Goal: Task Accomplishment & Management: Complete application form

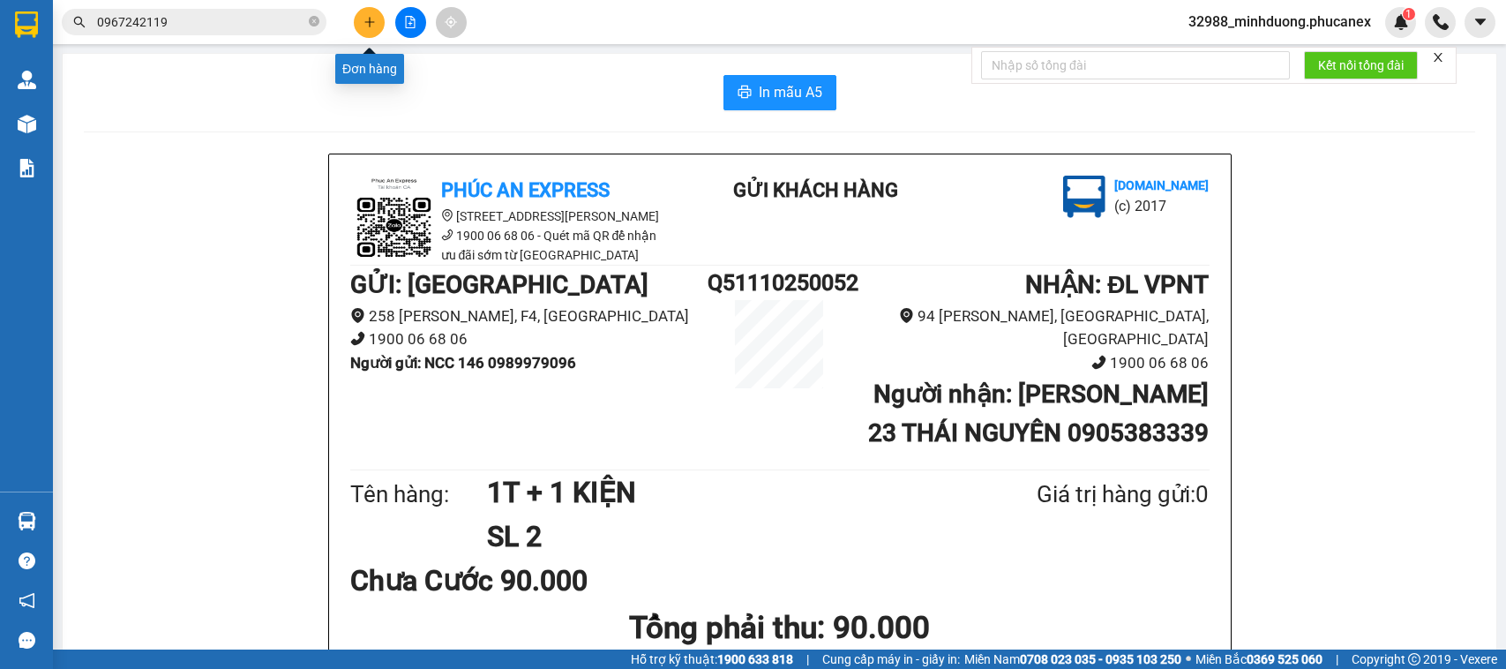
click at [372, 11] on button at bounding box center [369, 22] width 31 height 31
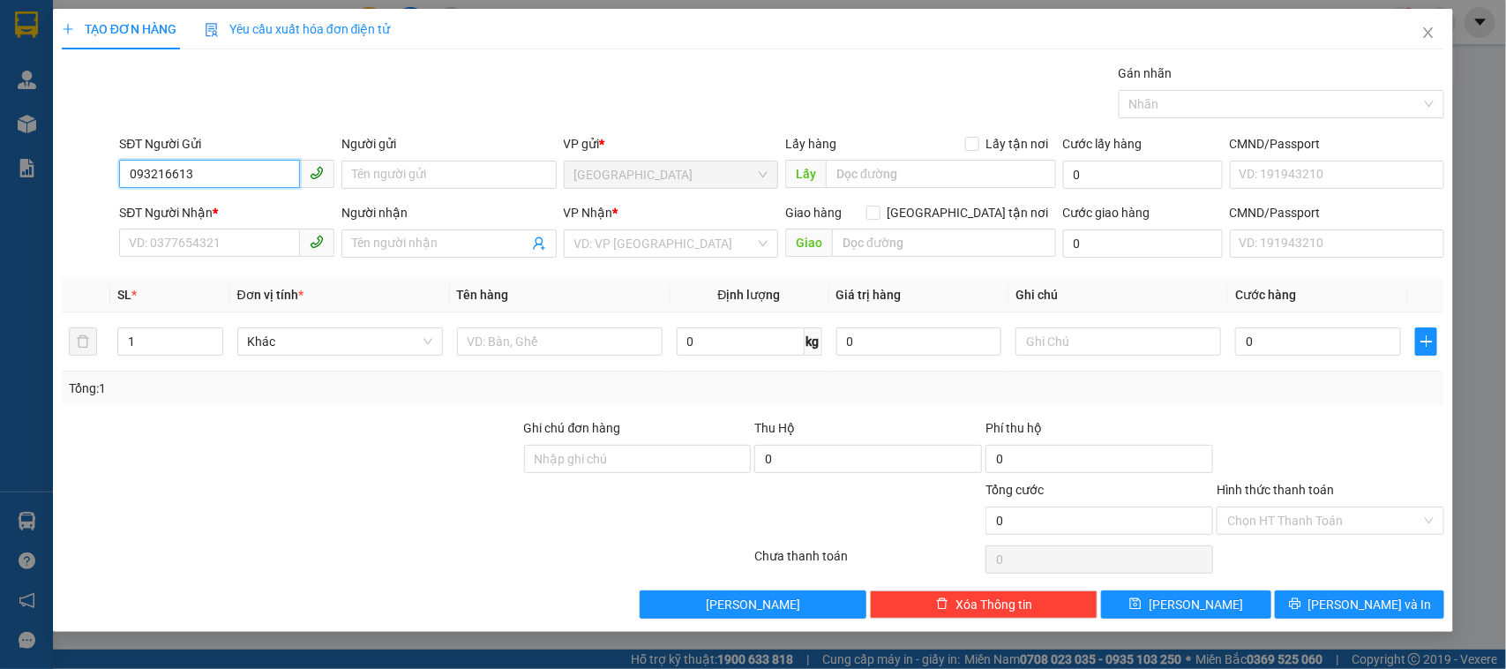
type input "0932166137"
click at [192, 209] on div "0932166137 - ĐIỀN" at bounding box center [227, 210] width 194 height 19
type input "ĐIỀN"
type input "0983392443"
type input "ĐỨC"
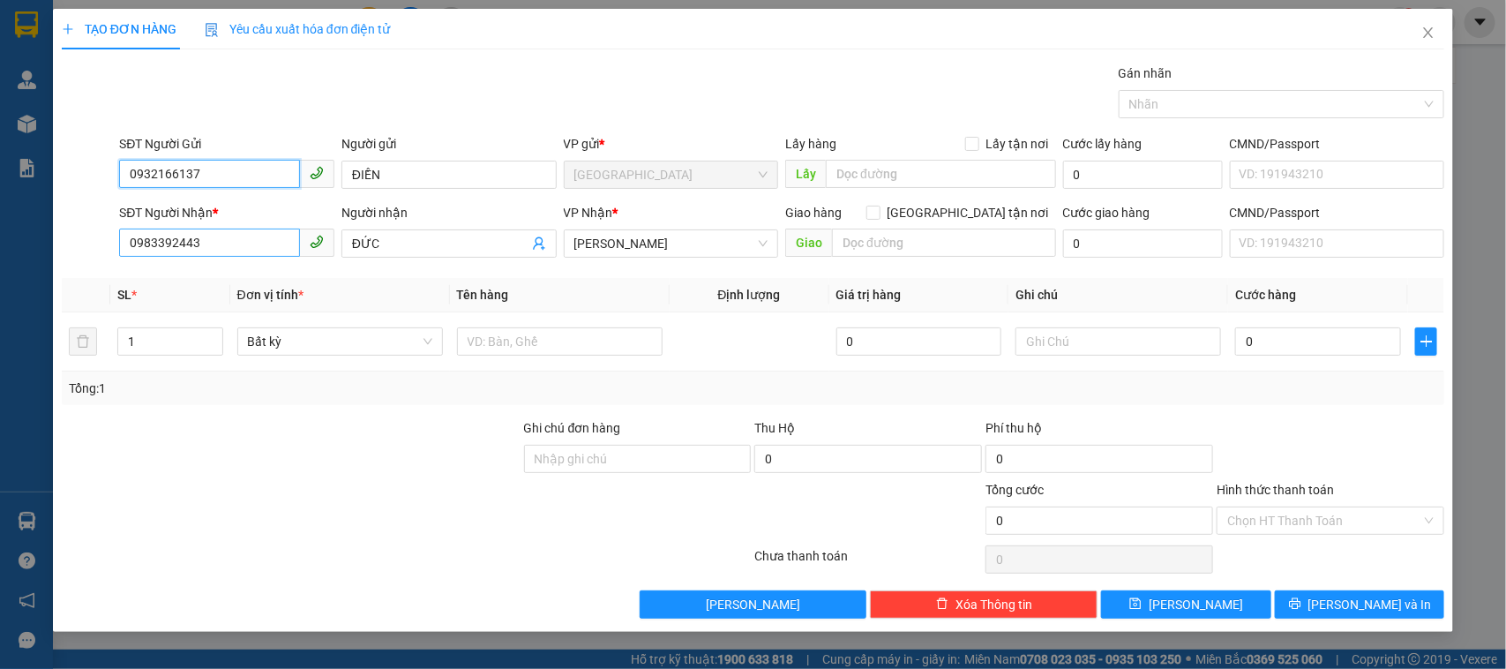
type input "0932166137"
click at [257, 256] on input "0983392443" at bounding box center [209, 242] width 181 height 28
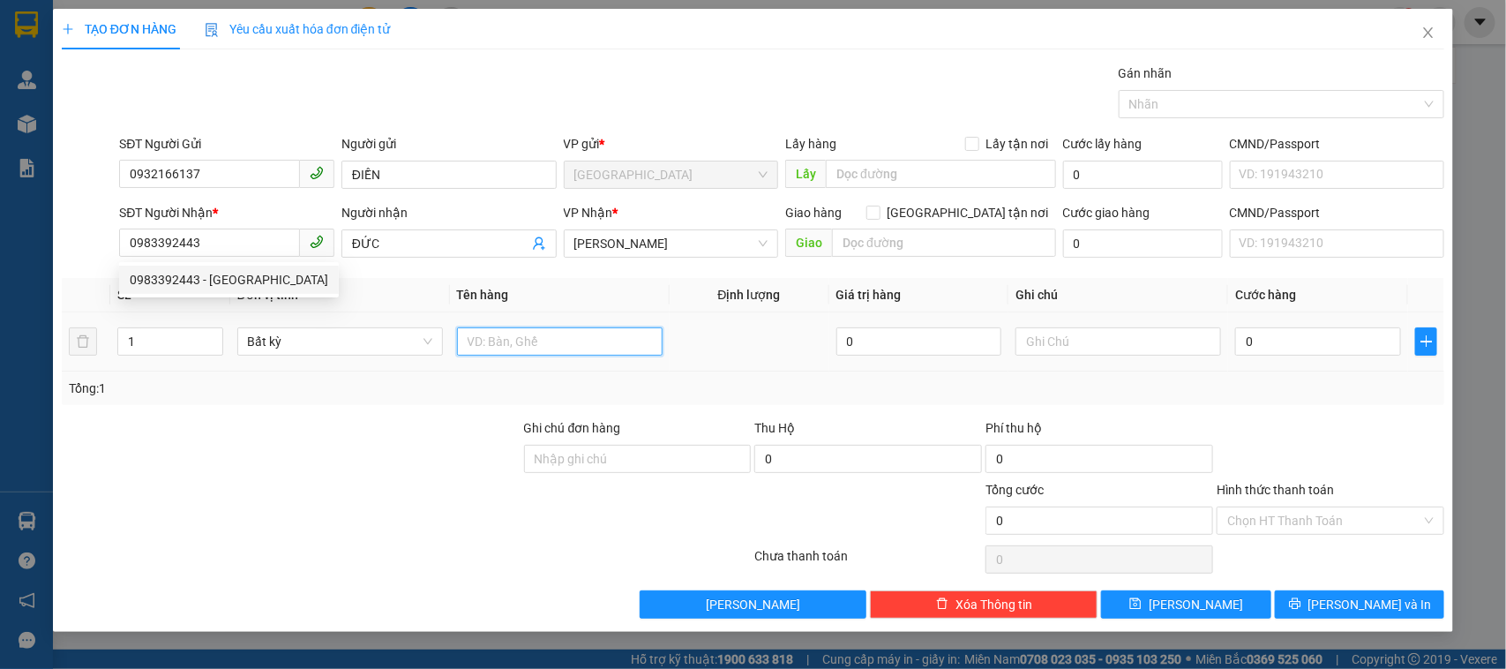
click at [602, 329] on input "text" at bounding box center [560, 341] width 206 height 28
type input "1 TẤM"
click at [1262, 345] on input "0" at bounding box center [1318, 341] width 166 height 28
type input "6"
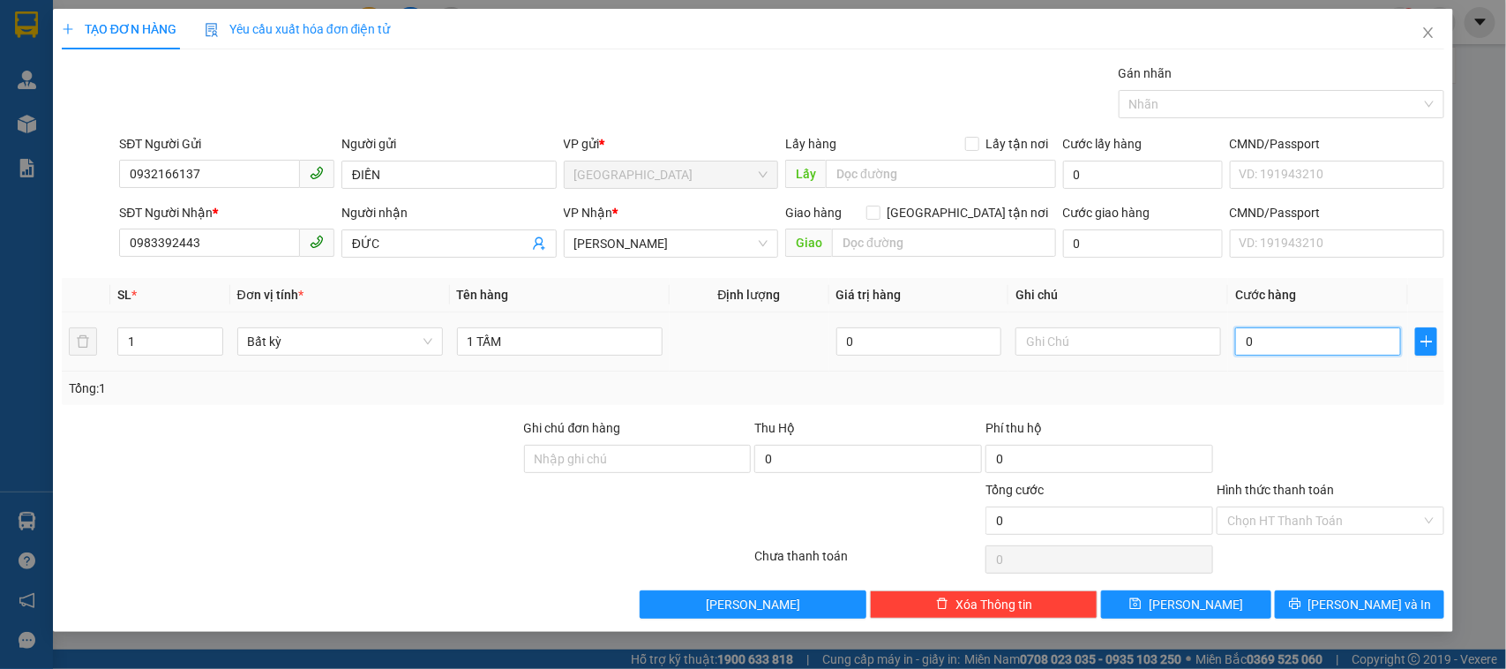
type input "6"
type input "60"
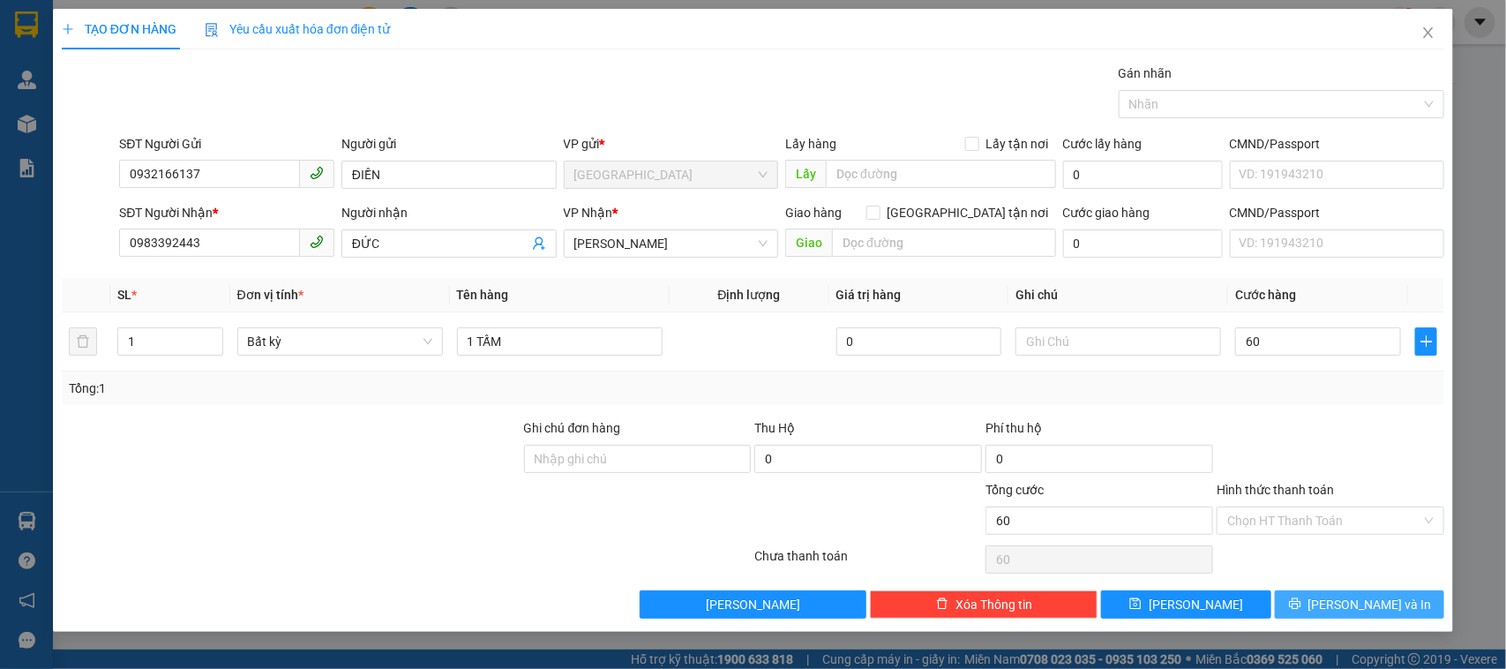
type input "60.000"
click at [1348, 594] on button "[PERSON_NAME] và In" at bounding box center [1359, 604] width 169 height 28
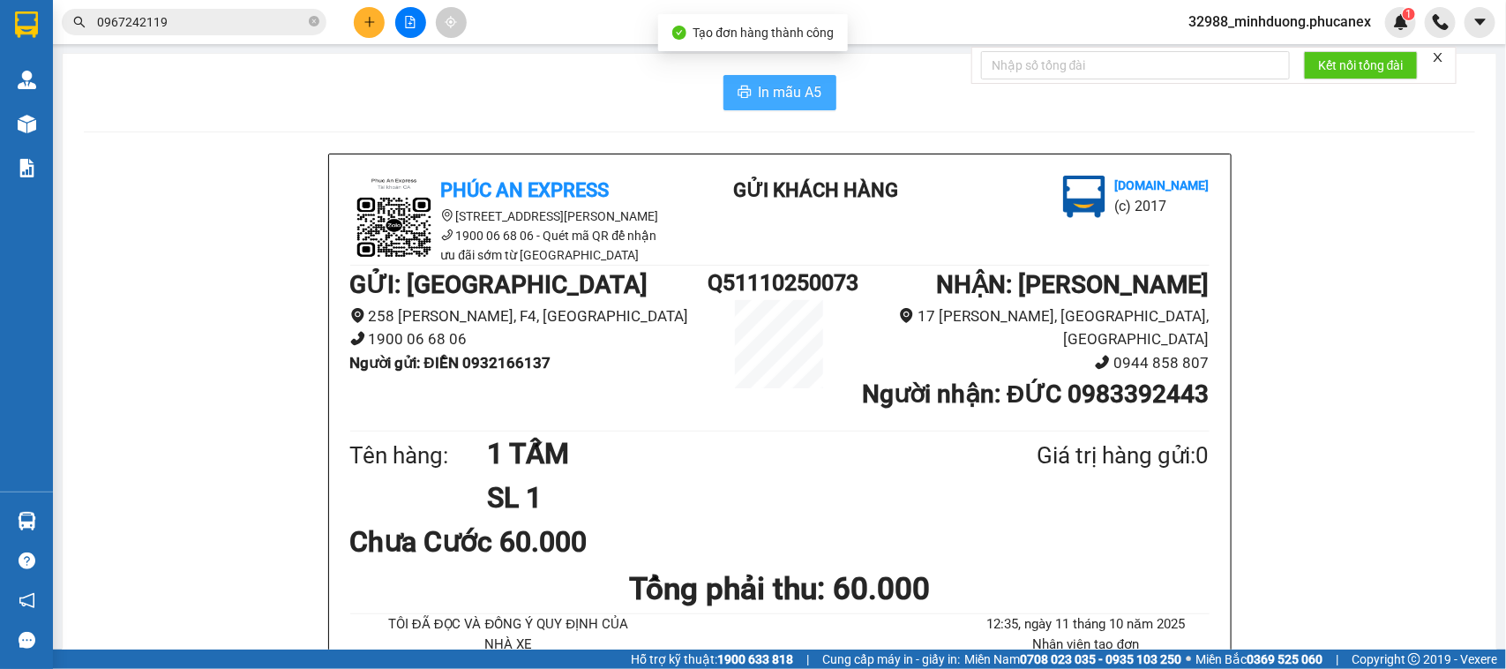
click at [737, 97] on icon "printer" at bounding box center [743, 92] width 13 height 12
click at [359, 15] on button at bounding box center [369, 22] width 31 height 31
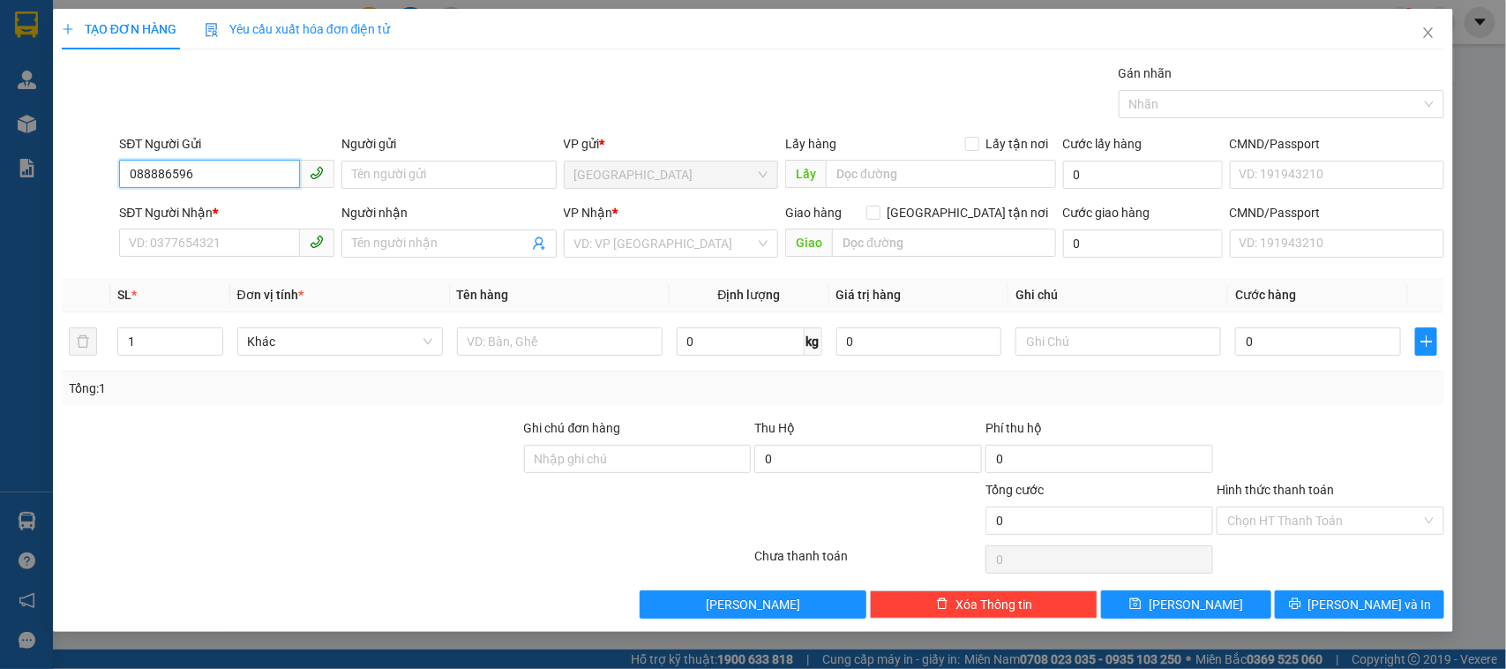
type input "0888865966"
click at [245, 210] on div "0888865966 - NGÔI SAO CHÂU ÂU" at bounding box center [227, 210] width 194 height 19
type input "NGÔI SAO CHÂU ÂU"
type input "0935013008"
type input "[PERSON_NAME]"
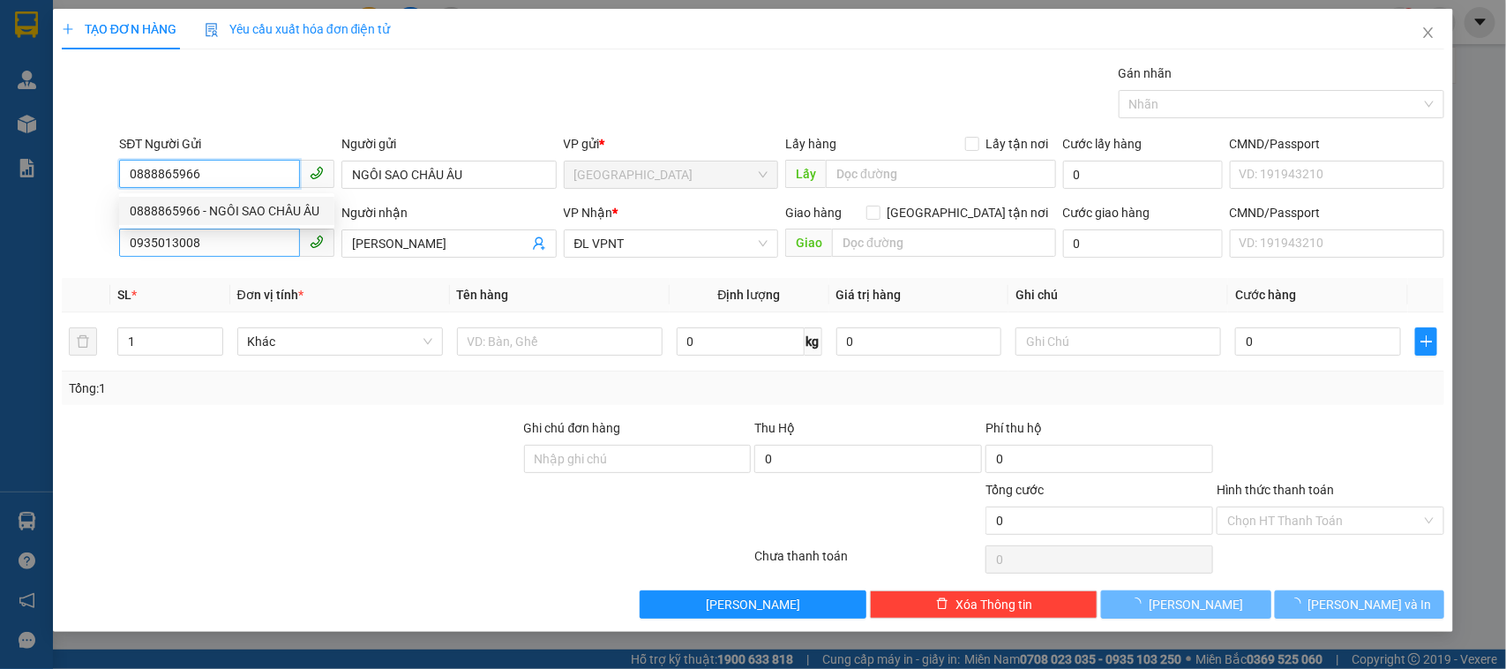
type input "0888865966"
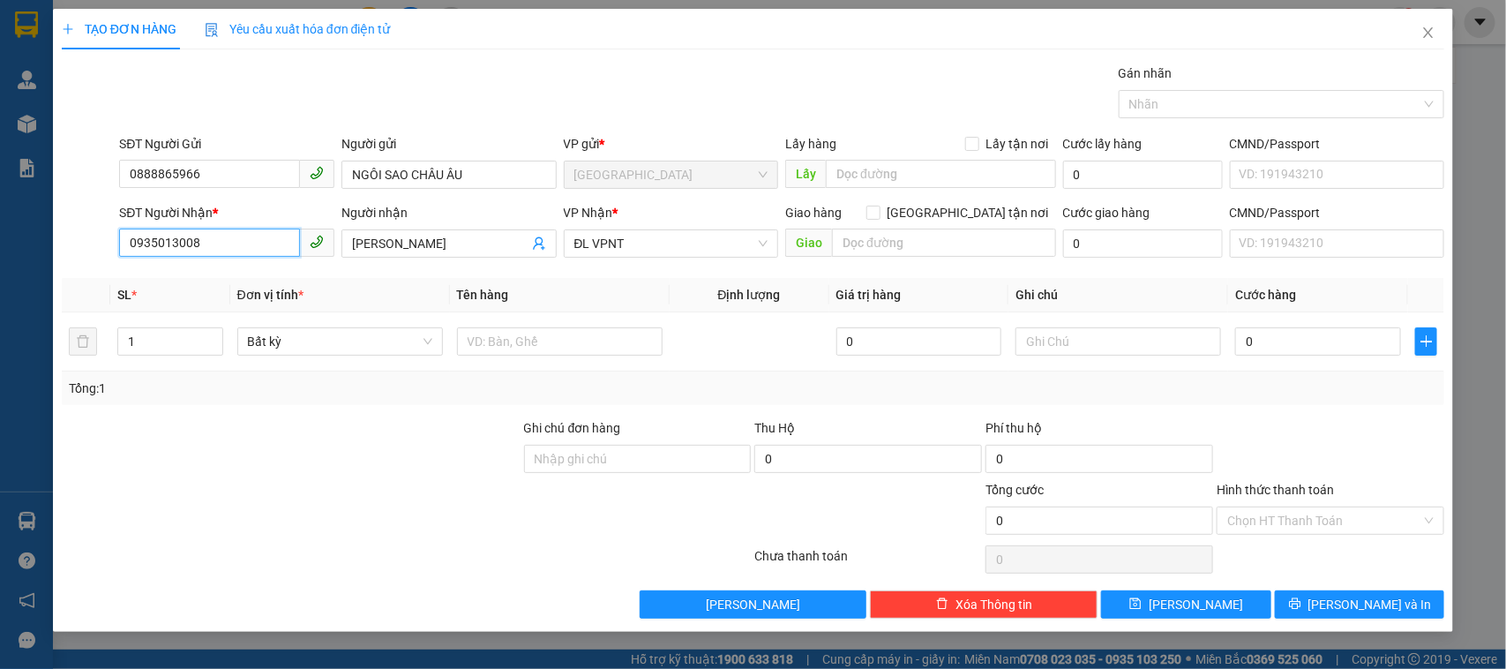
click at [274, 245] on input "0935013008" at bounding box center [209, 242] width 181 height 28
type input "0973607204"
click at [451, 244] on input "[PERSON_NAME]" at bounding box center [440, 243] width 176 height 19
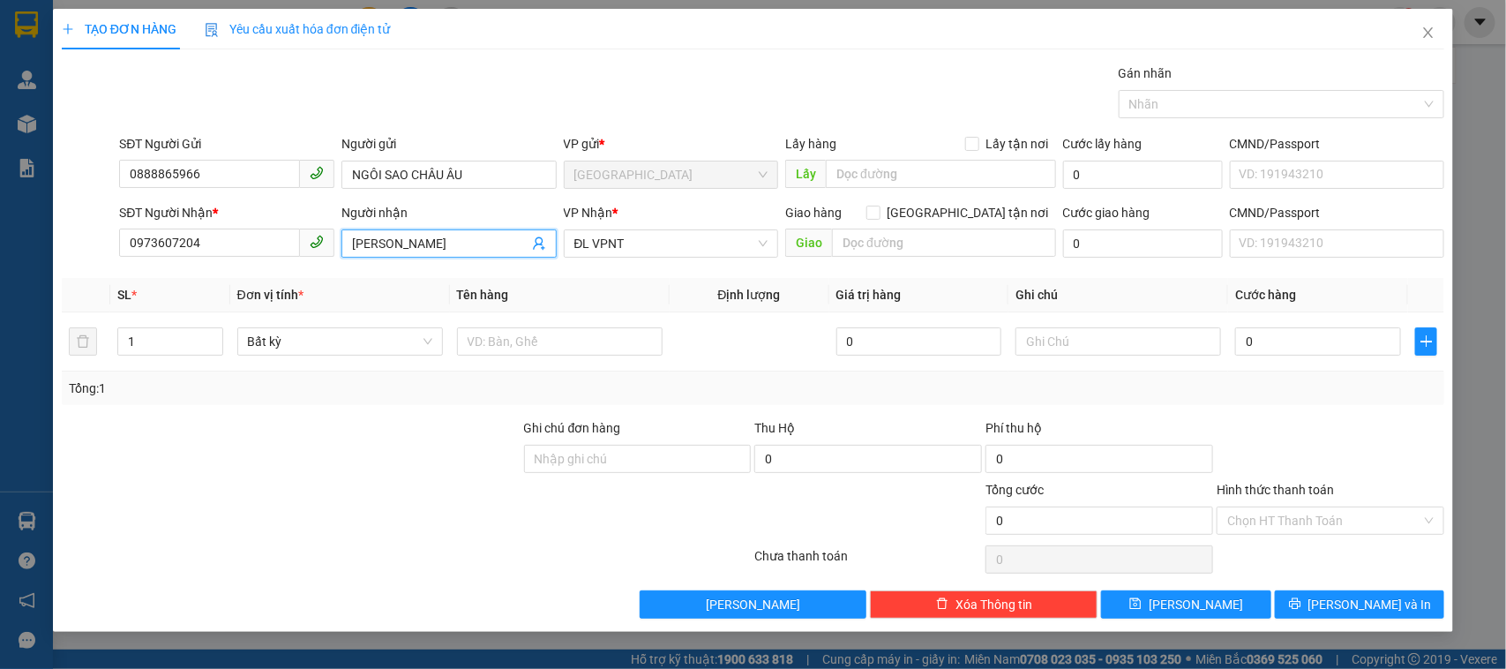
click at [451, 244] on input "[PERSON_NAME]" at bounding box center [440, 243] width 176 height 19
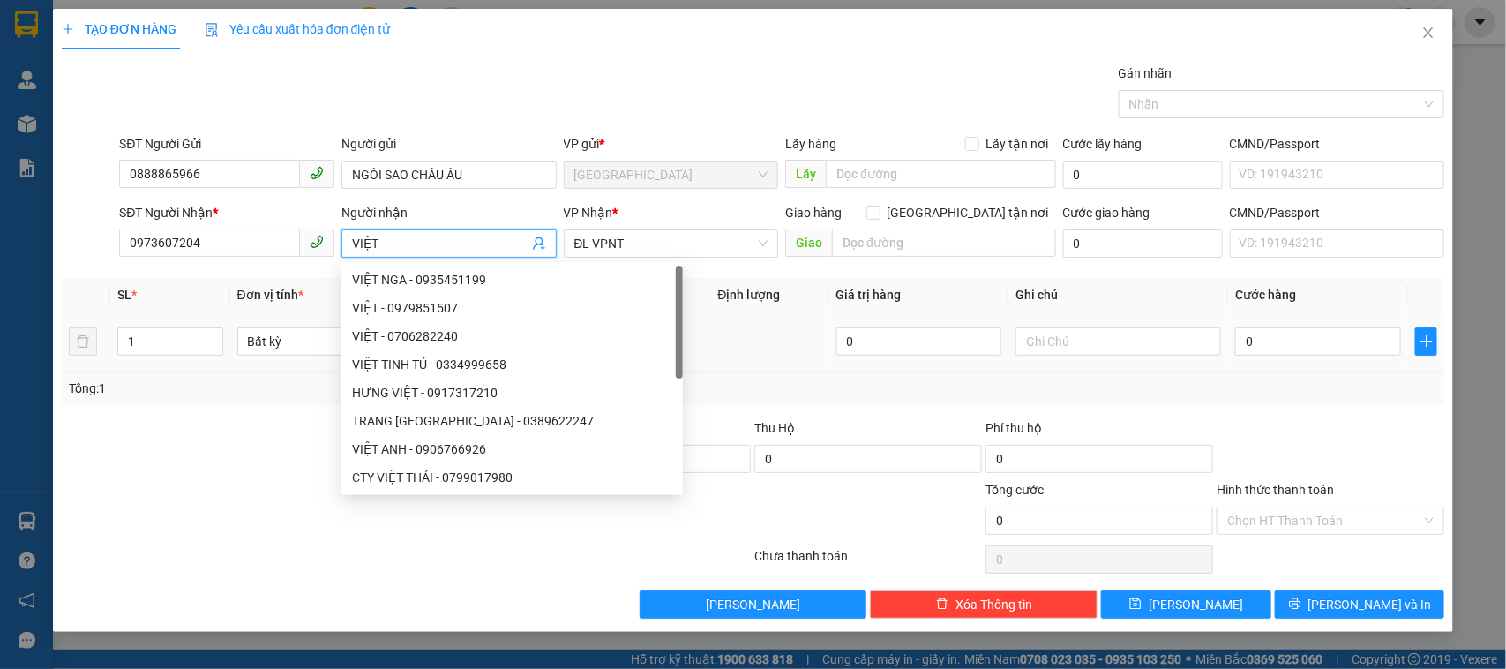
click at [676, 344] on div at bounding box center [679, 322] width 7 height 113
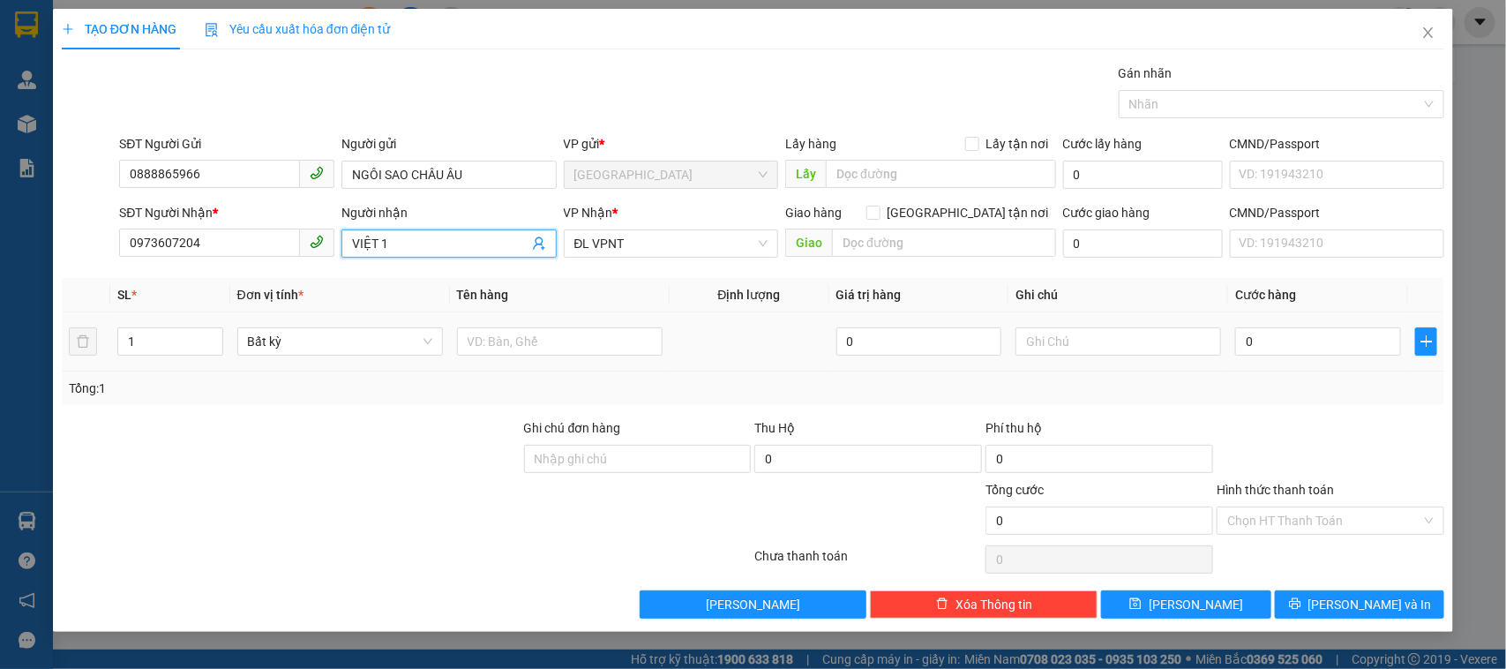
type input "VIỆT"
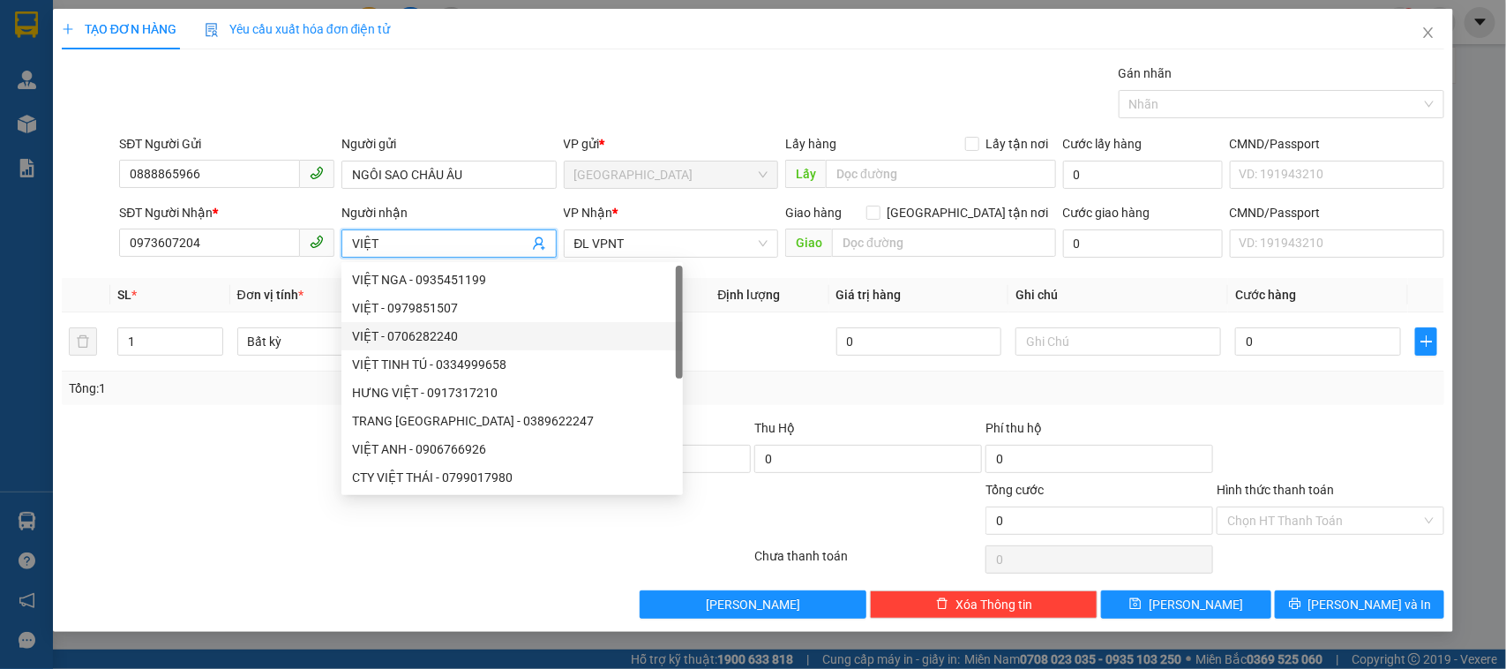
click at [589, 340] on div "VIỆT - 0706282240" at bounding box center [512, 335] width 320 height 19
type input "0706282240"
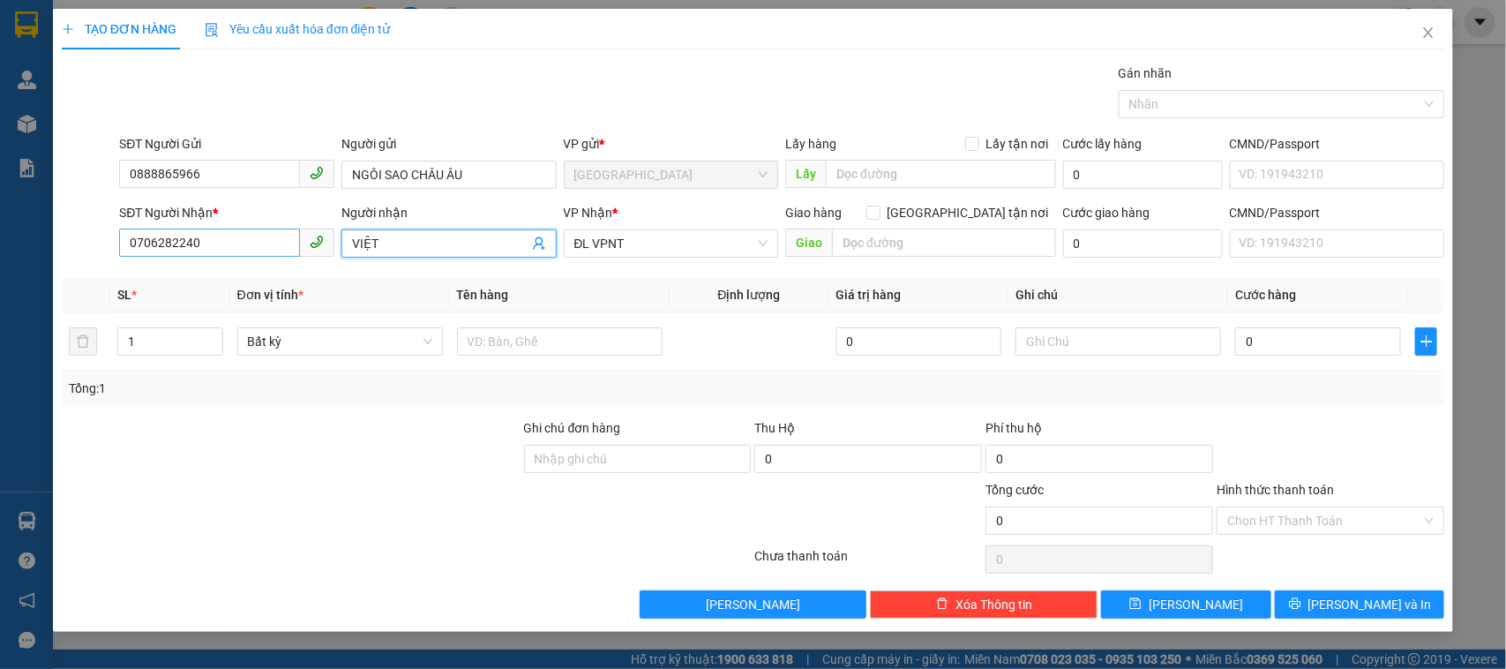
type input "VIỆT"
click at [208, 236] on input "0706282240" at bounding box center [209, 242] width 181 height 28
click at [221, 239] on input "SĐT Người Nhận *" at bounding box center [209, 242] width 181 height 28
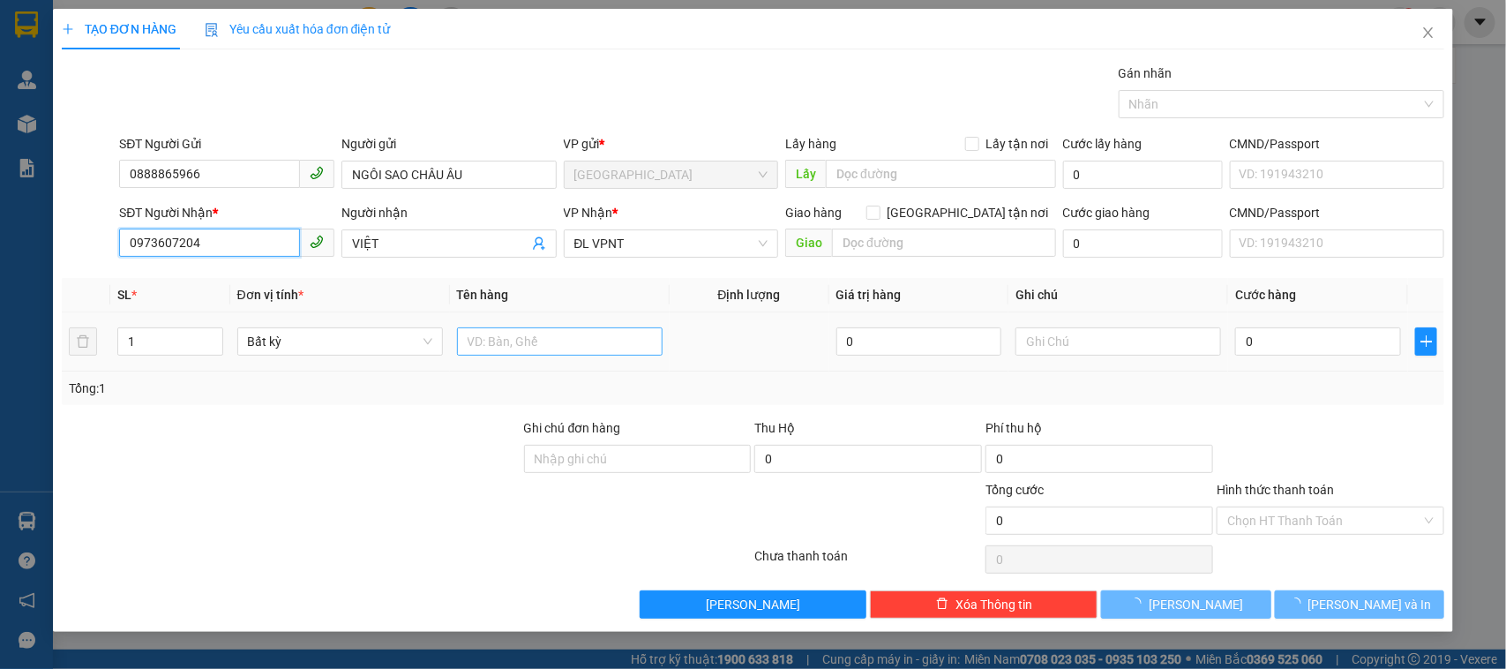
type input "0973607204"
click at [521, 342] on input "text" at bounding box center [560, 341] width 206 height 28
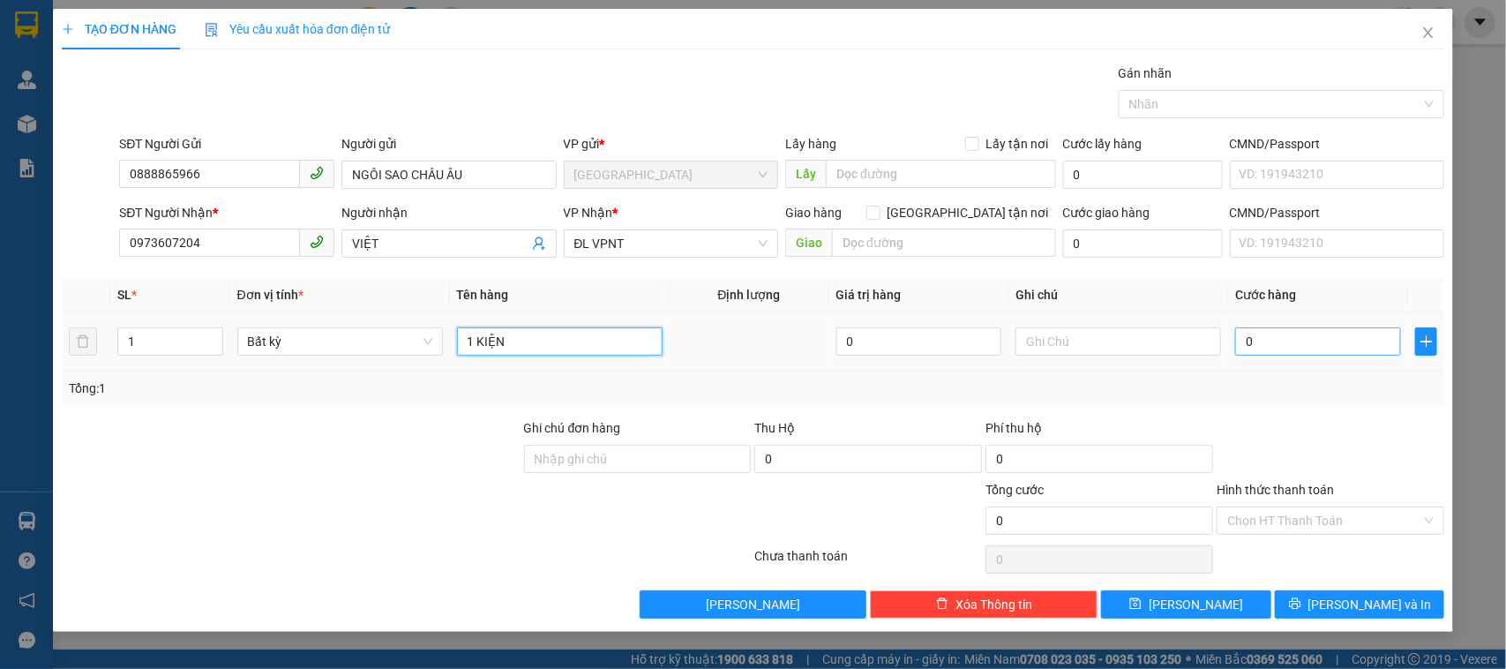
type input "1 KIỆN"
click at [1343, 340] on input "0" at bounding box center [1318, 341] width 166 height 28
type input "6"
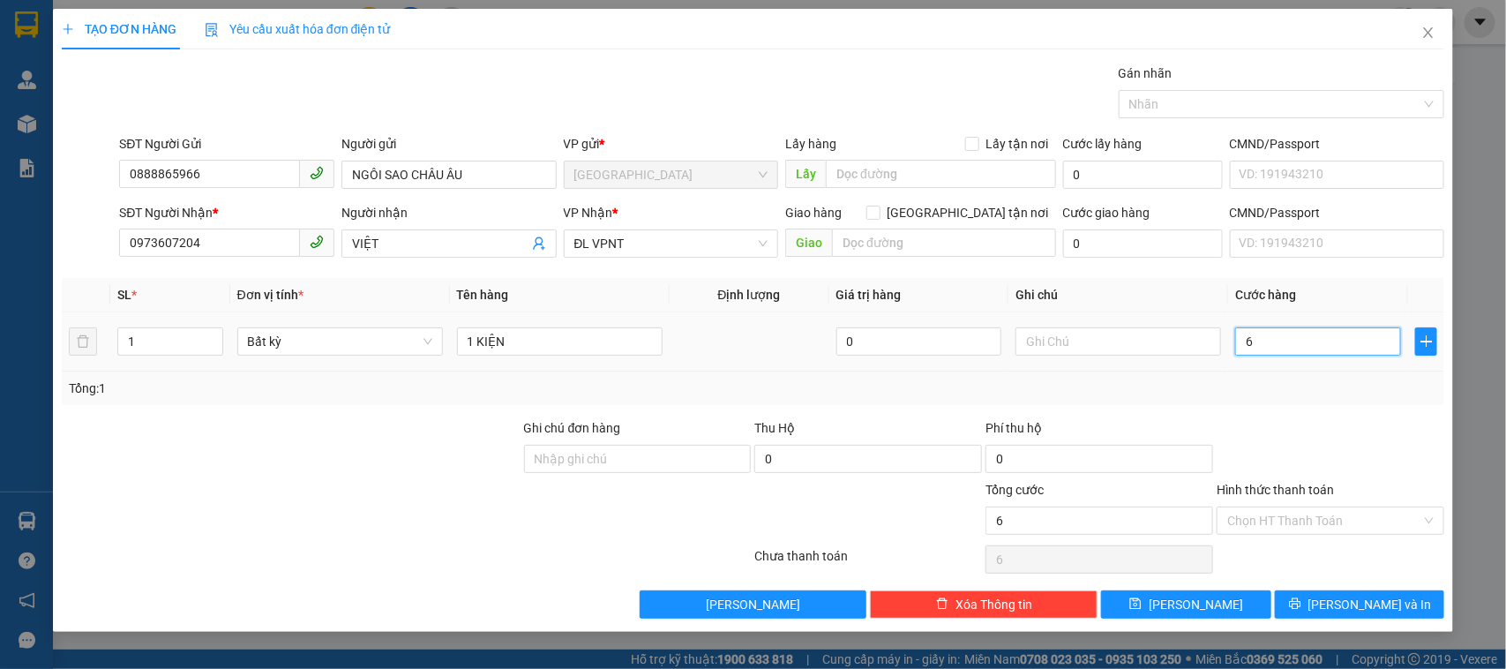
type input "60"
click at [1335, 438] on div at bounding box center [1330, 449] width 231 height 62
type input "60.000"
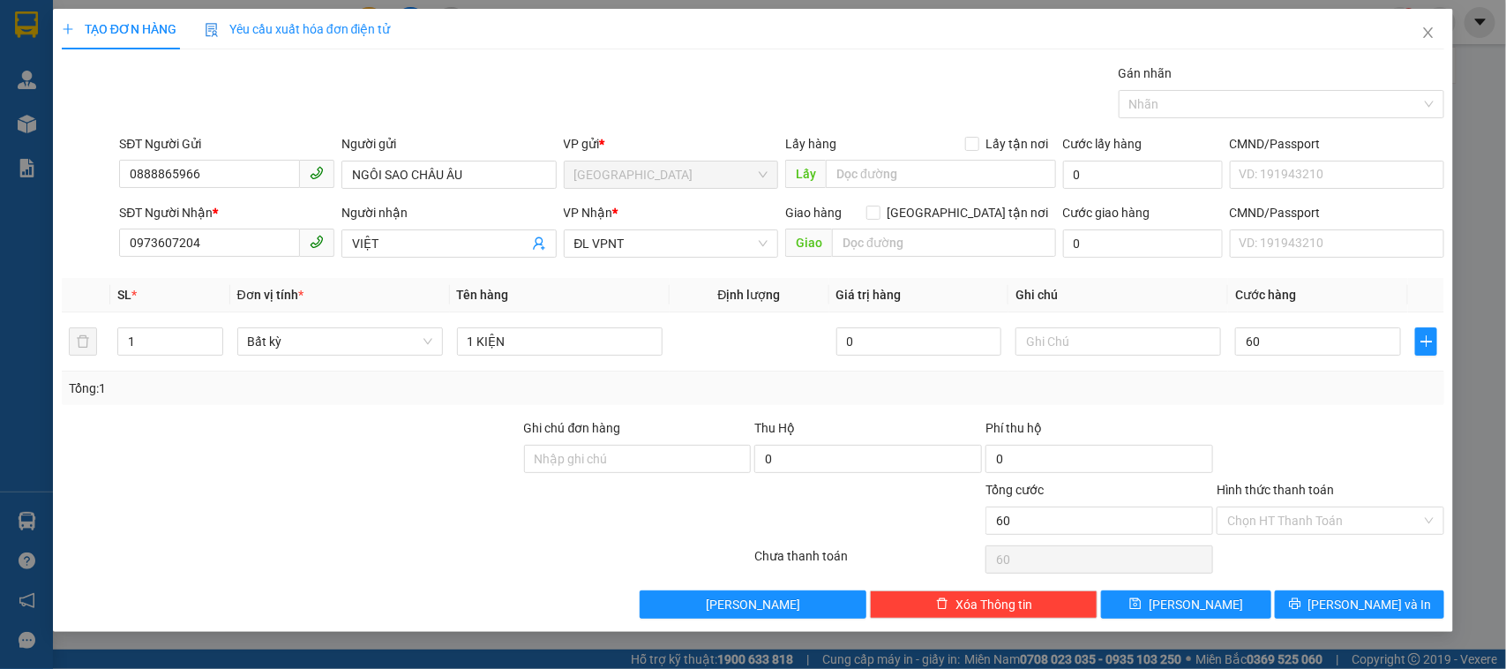
type input "60.000"
click at [937, 227] on div "Giao hàng [GEOGRAPHIC_DATA] tận nơi [GEOGRAPHIC_DATA]" at bounding box center [920, 234] width 271 height 62
drag, startPoint x: 891, startPoint y: 228, endPoint x: 891, endPoint y: 238, distance: 10.6
click at [891, 230] on input "text" at bounding box center [944, 242] width 224 height 28
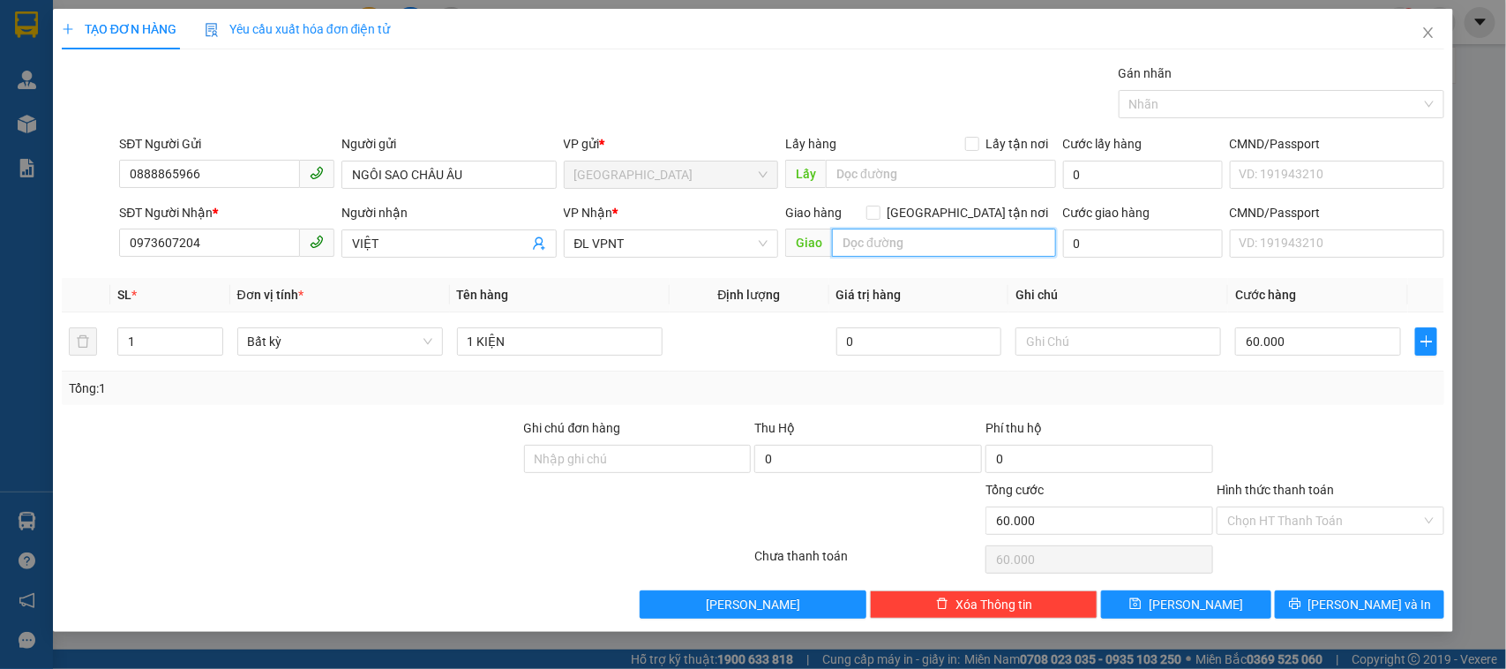
click at [891, 238] on input "text" at bounding box center [944, 242] width 224 height 28
type input "2"
type input "58 ĐƯỜNG 23/10 PHƯƠNG SƠN"
click at [675, 56] on div "TẠO ĐƠN HÀNG Yêu cầu xuất hóa đơn điện tử Transit Pickup Surcharge Ids Transit …" at bounding box center [753, 314] width 1383 height 610
click at [1088, 252] on input "0" at bounding box center [1143, 243] width 160 height 28
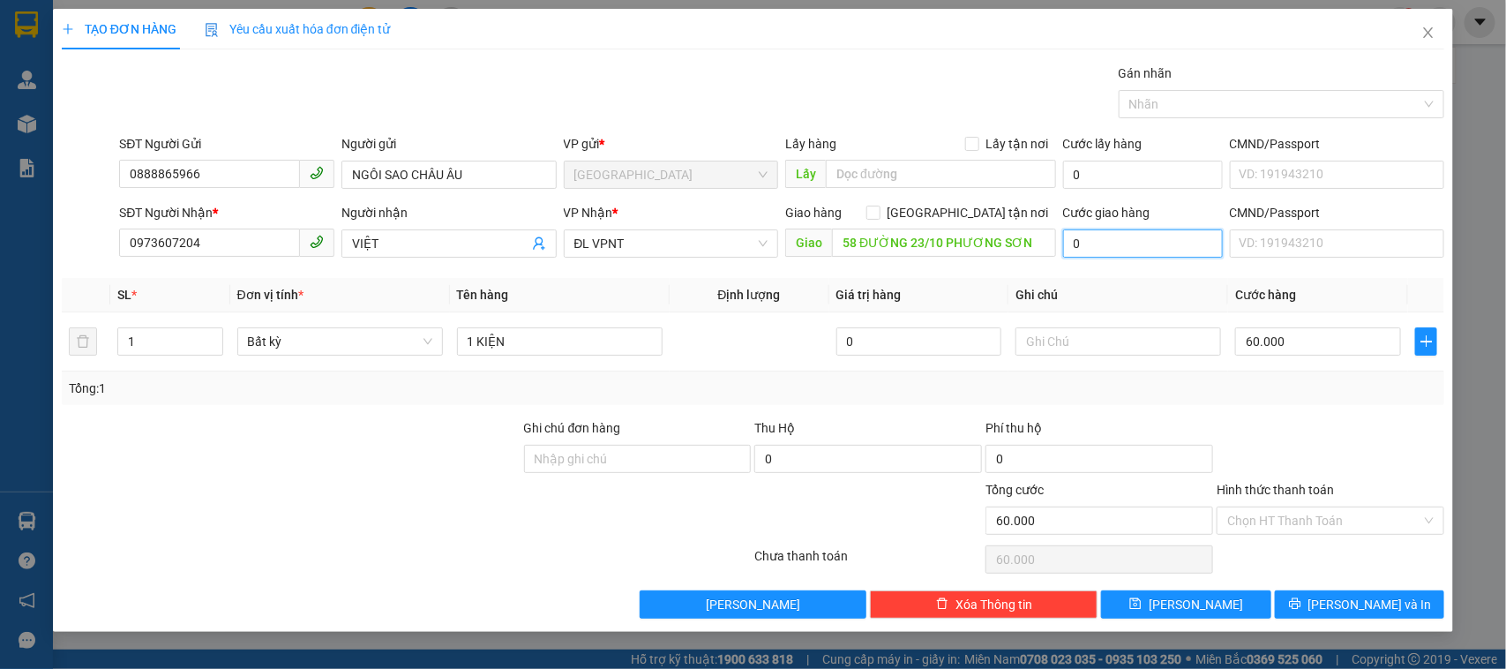
click at [1126, 236] on input "0" at bounding box center [1143, 243] width 160 height 28
drag, startPoint x: 995, startPoint y: 385, endPoint x: 999, endPoint y: 369, distance: 16.3
click at [997, 382] on div "Tổng: 1" at bounding box center [753, 387] width 1369 height 19
click at [1110, 249] on input "0" at bounding box center [1143, 243] width 160 height 28
type input "5"
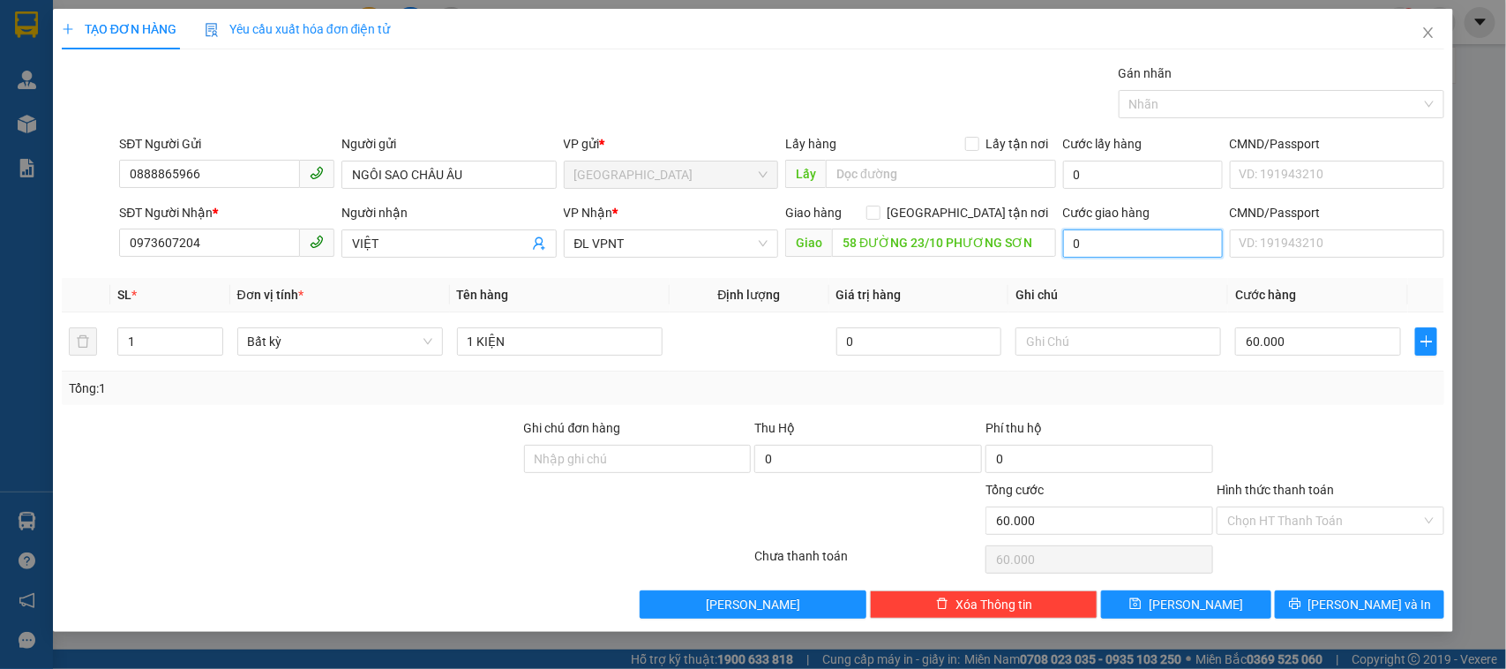
type input "60.005"
type input "50"
type input "60.050"
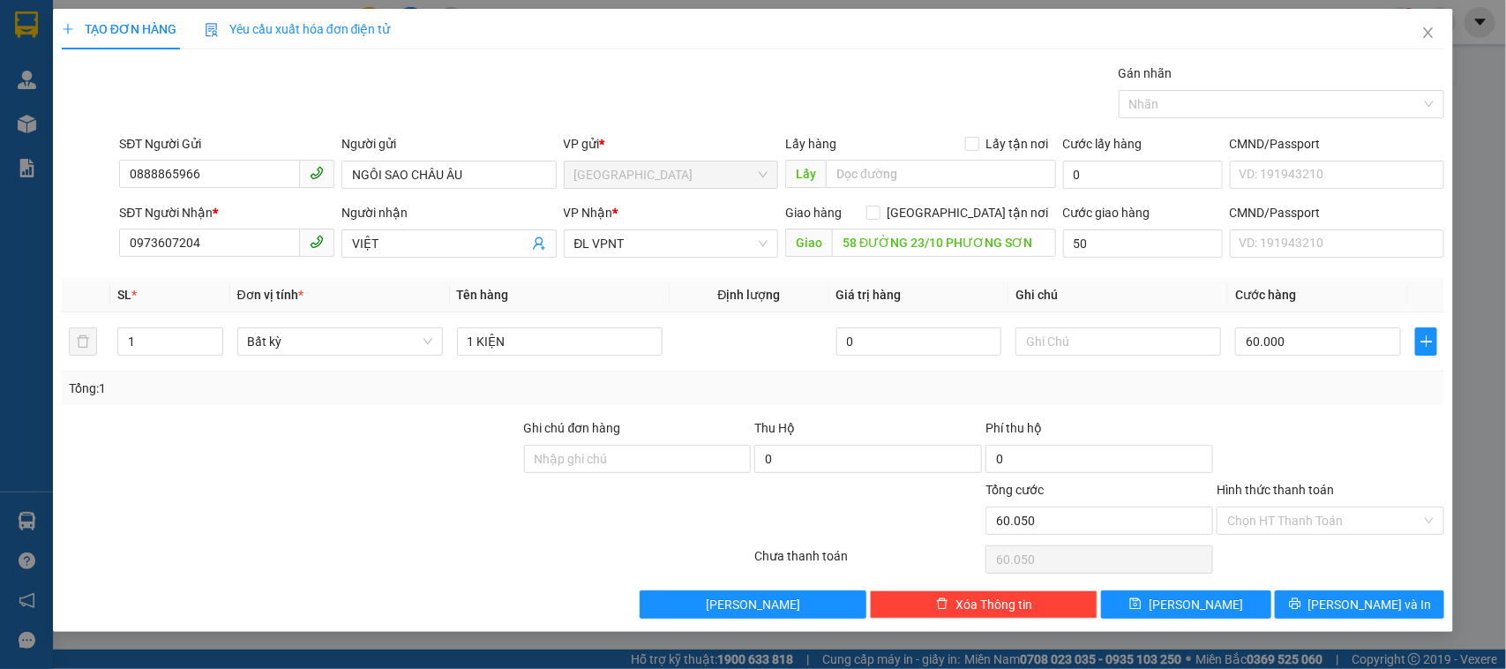
type input "50.000"
type input "110.000"
drag, startPoint x: 1304, startPoint y: 477, endPoint x: 1312, endPoint y: 468, distance: 12.5
click at [1307, 473] on div at bounding box center [1330, 449] width 231 height 62
click at [1332, 529] on input "Hình thức thanh toán" at bounding box center [1324, 520] width 194 height 26
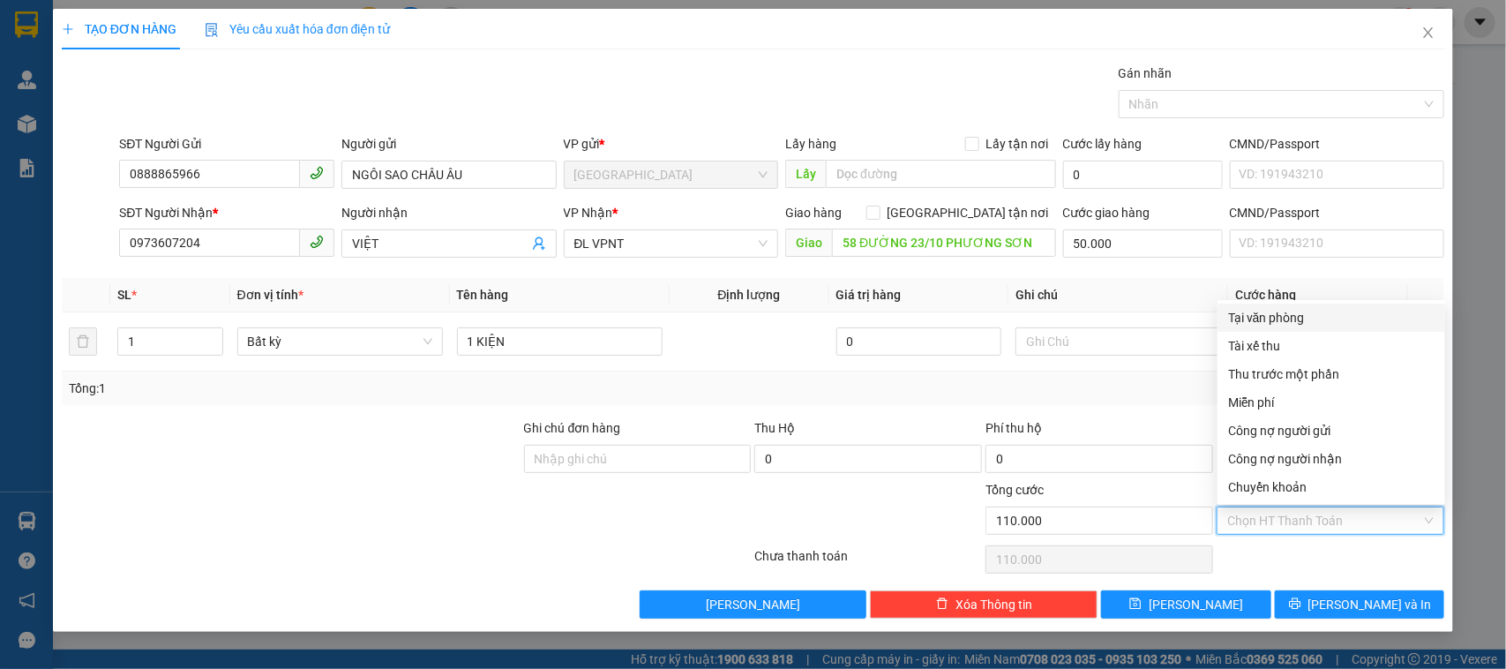
click at [1271, 315] on div "Tại văn phòng" at bounding box center [1331, 317] width 206 height 19
type input "0"
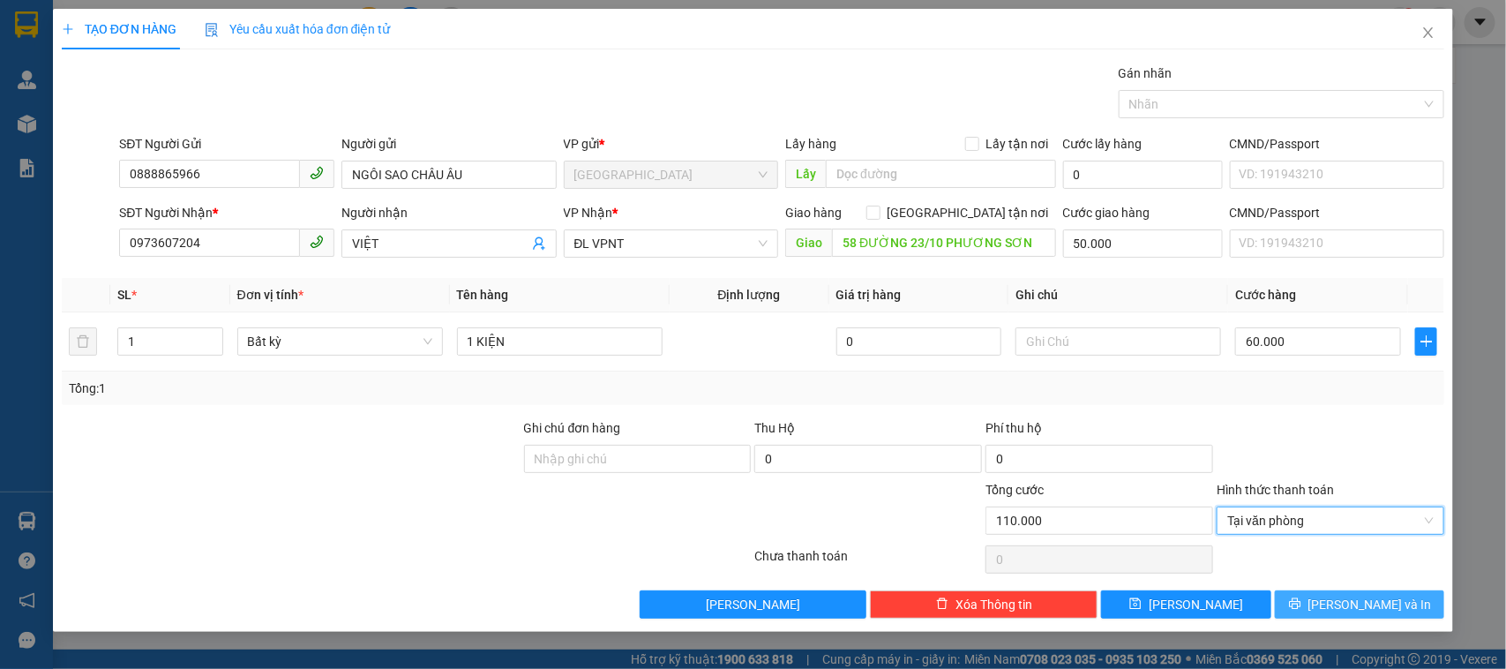
click at [1338, 596] on button "[PERSON_NAME] và In" at bounding box center [1359, 604] width 169 height 28
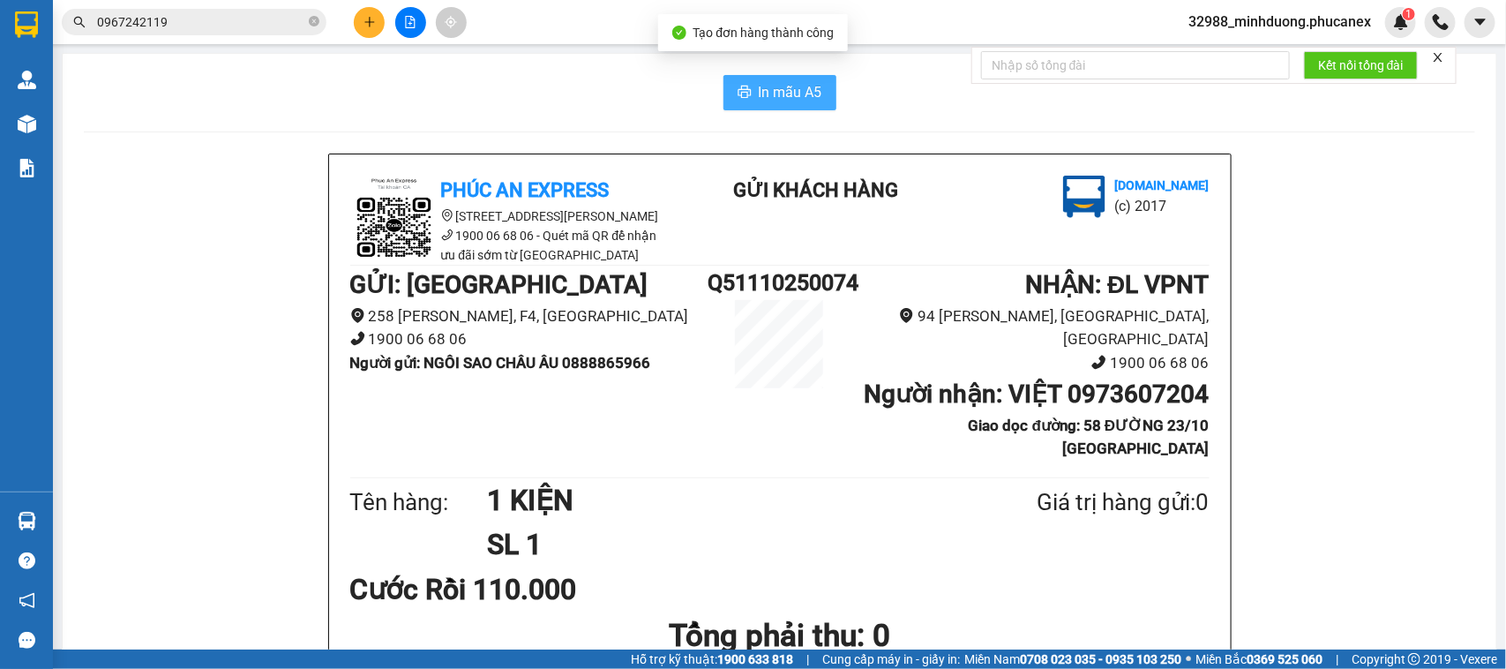
click at [741, 101] on span "printer" at bounding box center [744, 93] width 14 height 17
click at [378, 34] on button at bounding box center [369, 22] width 31 height 31
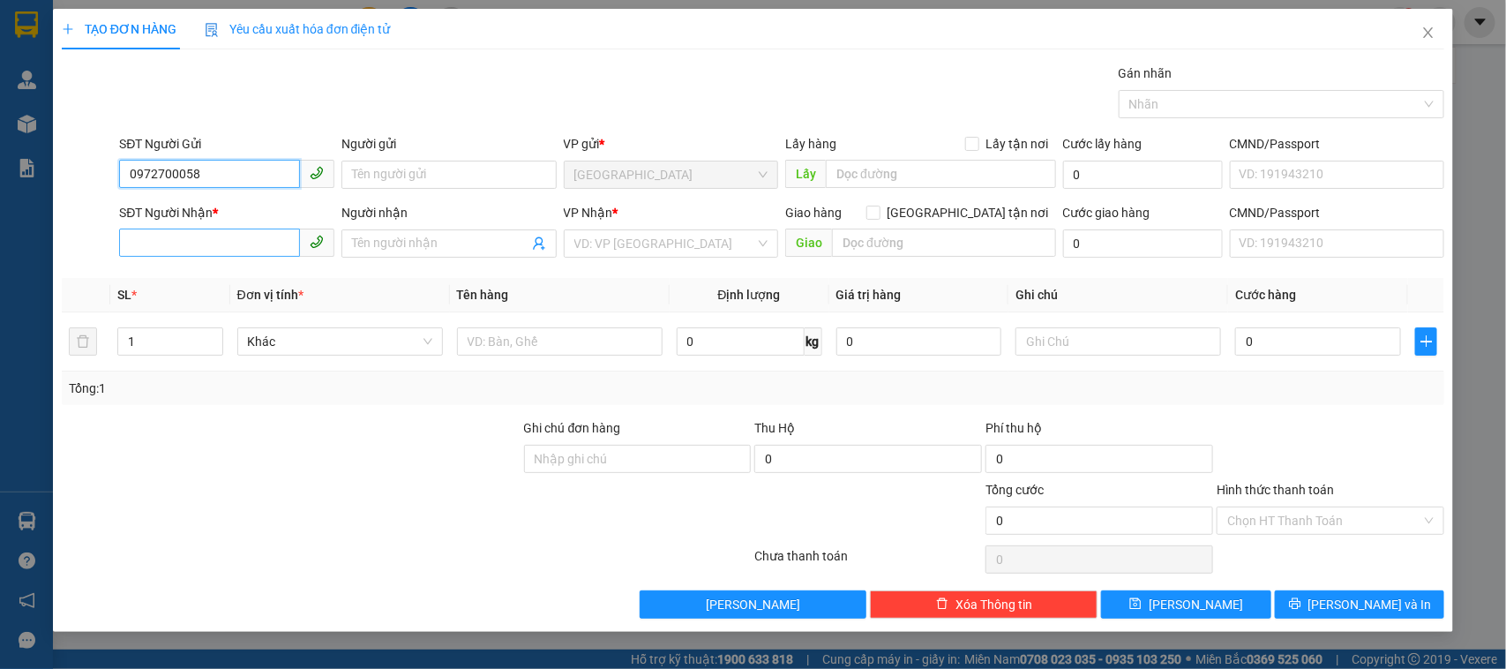
type input "0972700058"
click at [234, 245] on input "SĐT Người Nhận *" at bounding box center [209, 242] width 181 height 28
type input "0935166406"
click at [271, 285] on div "0935166406 - THU TRANG" at bounding box center [227, 279] width 194 height 19
type input "THU TRANG"
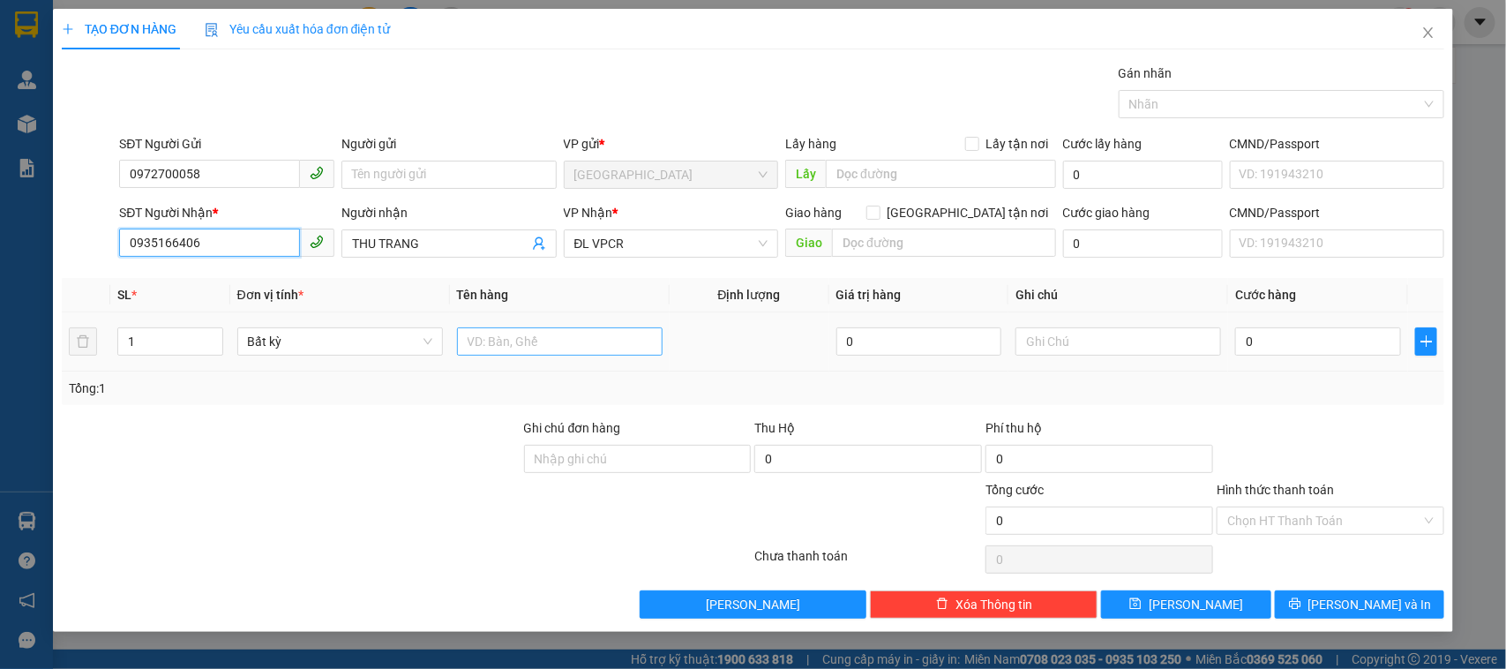
type input "0935166406"
click at [566, 347] on input "text" at bounding box center [560, 341] width 206 height 28
type input "1T + 1 BAO"
type input "2"
click at [208, 337] on span "up" at bounding box center [213, 337] width 11 height 11
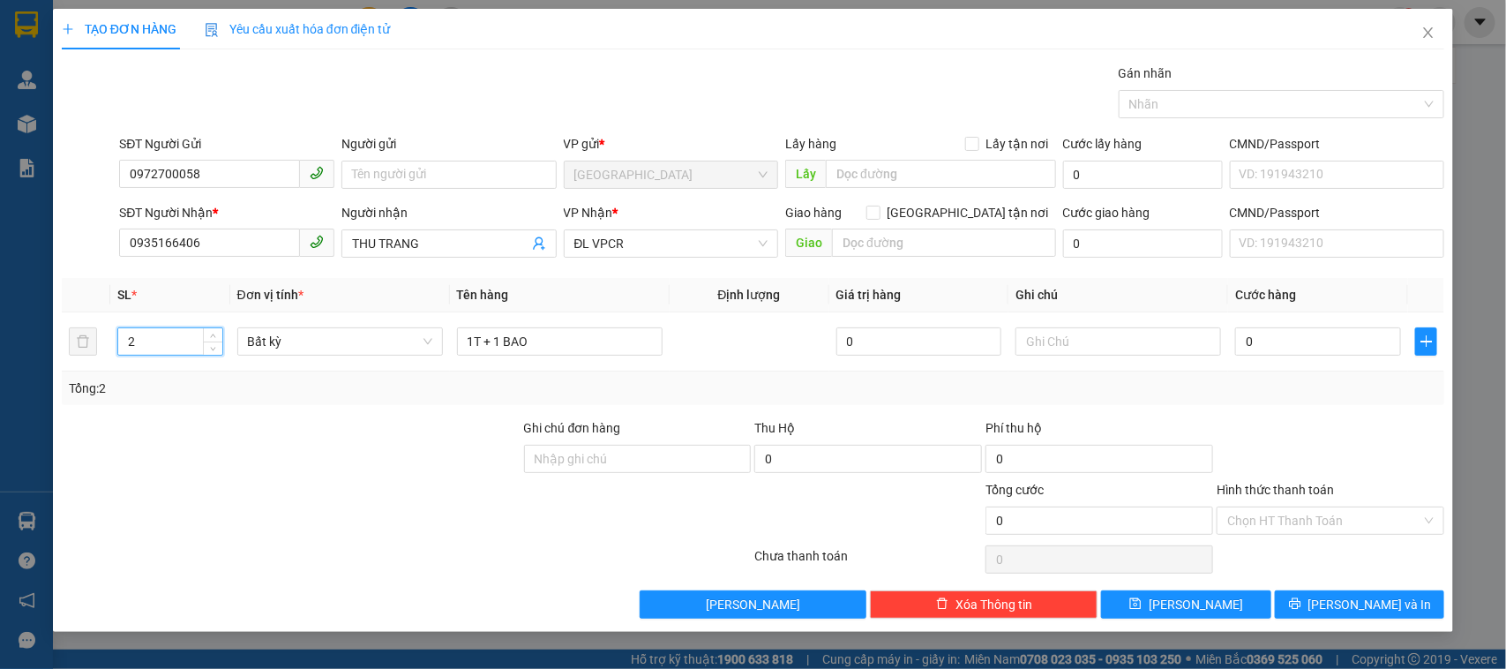
drag, startPoint x: 364, startPoint y: 302, endPoint x: 376, endPoint y: 293, distance: 14.5
click at [366, 302] on th "Đơn vị tính *" at bounding box center [340, 295] width 220 height 34
click at [660, 325] on div "1T + 1 BAO" at bounding box center [560, 341] width 206 height 35
click at [1286, 347] on input "0" at bounding box center [1318, 341] width 166 height 28
type input "7"
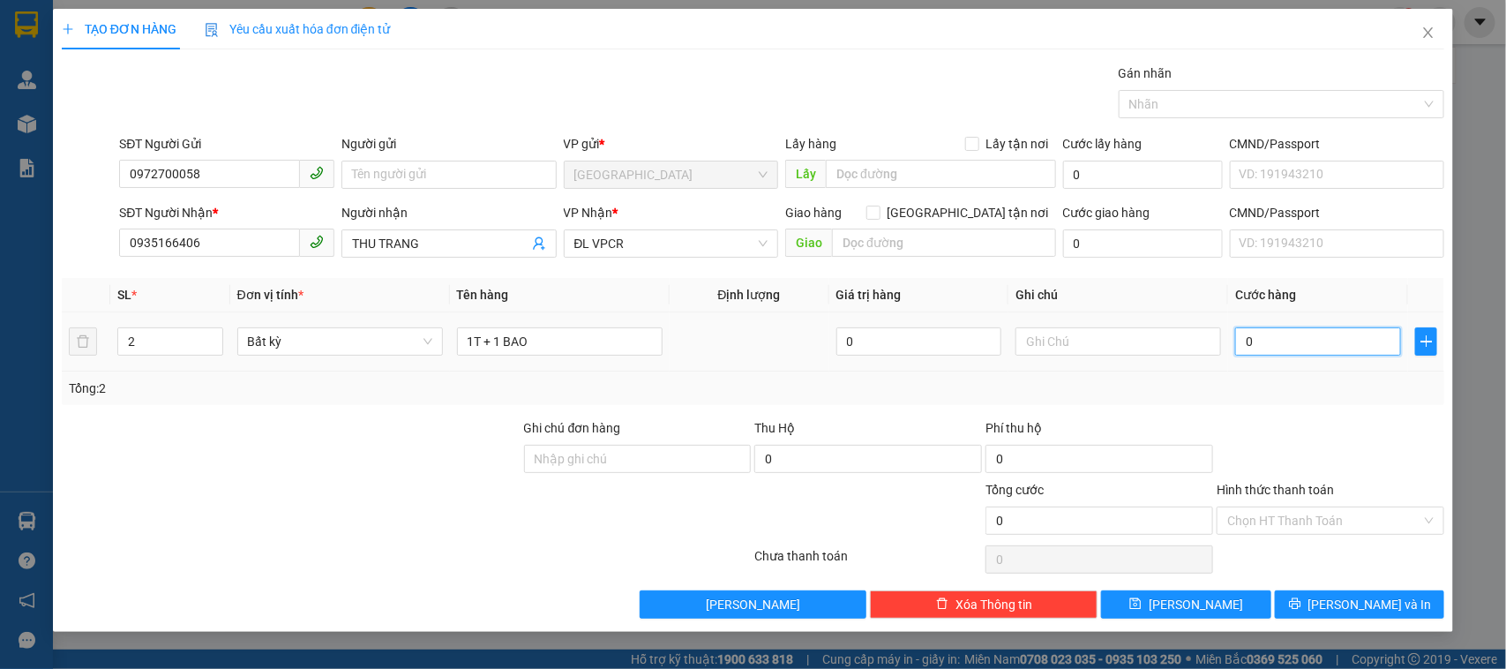
type input "7"
type input "70"
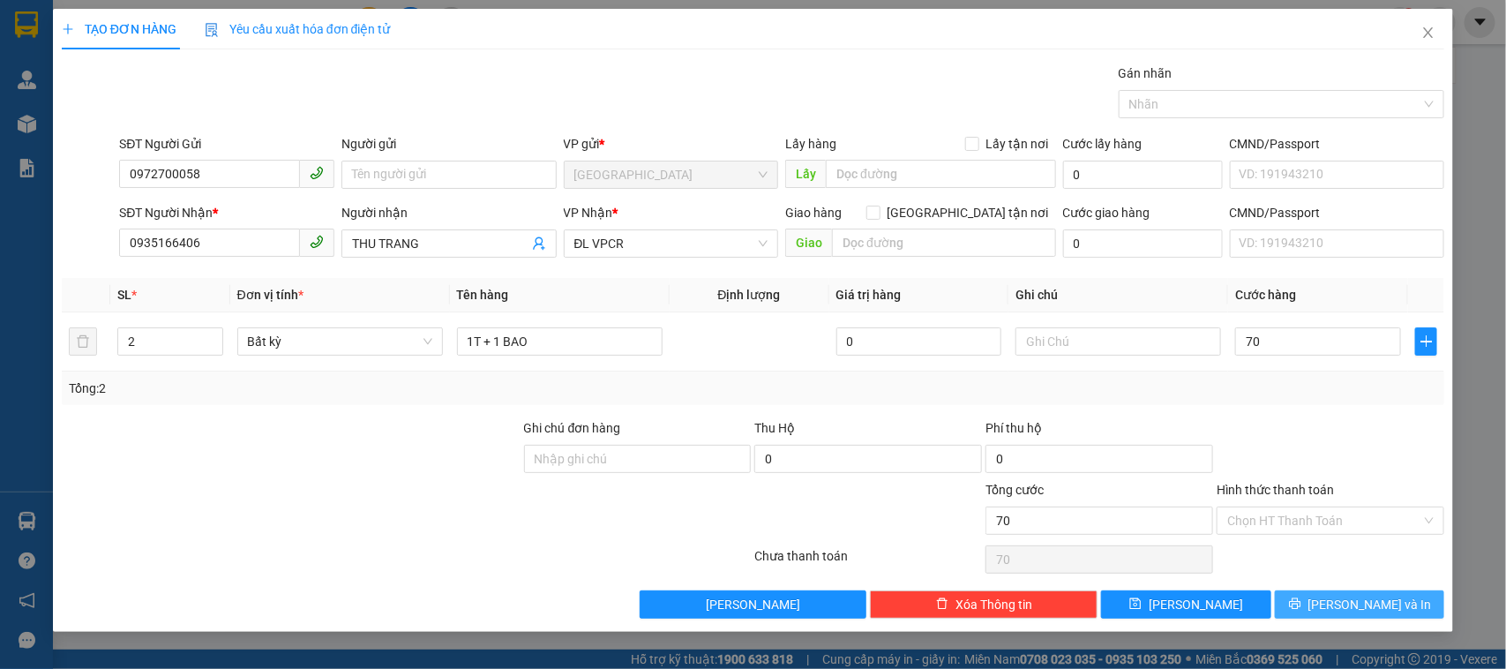
type input "70.000"
click at [1356, 605] on span "[PERSON_NAME] và In" at bounding box center [1369, 604] width 123 height 19
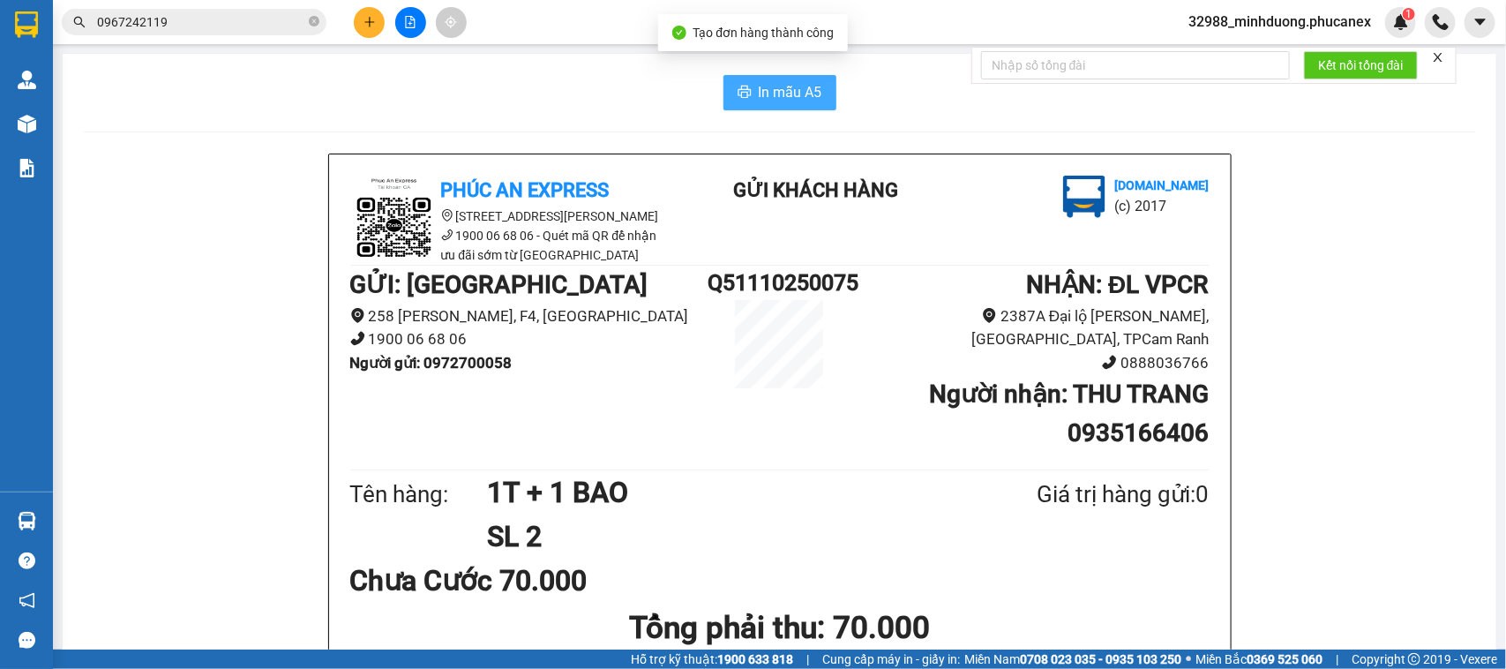
click at [759, 89] on span "In mẫu A5" at bounding box center [791, 92] width 64 height 22
click at [370, 20] on icon "plus" at bounding box center [369, 22] width 12 height 12
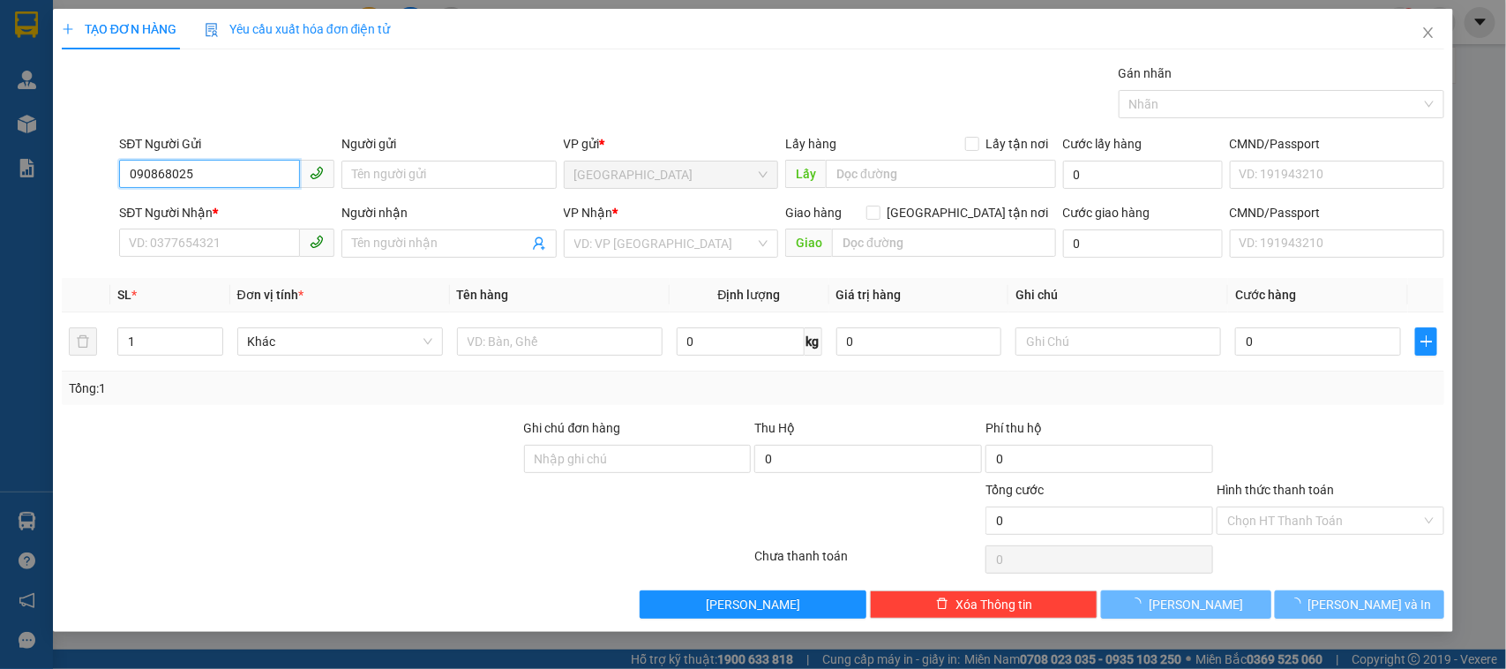
type input "0908680254"
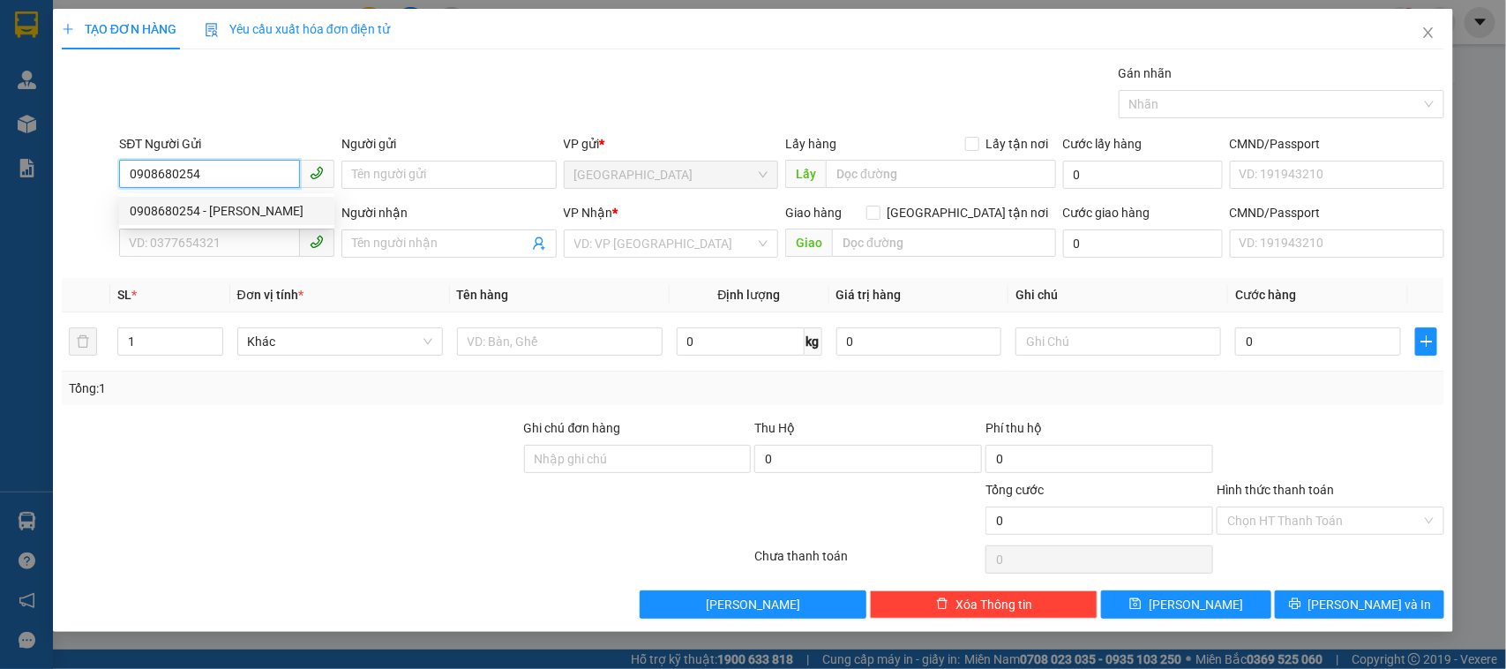
click at [232, 210] on div "0908680254 - [PERSON_NAME]" at bounding box center [227, 210] width 194 height 19
type input "[PERSON_NAME]"
type input "0868851976"
type input "[PERSON_NAME]"
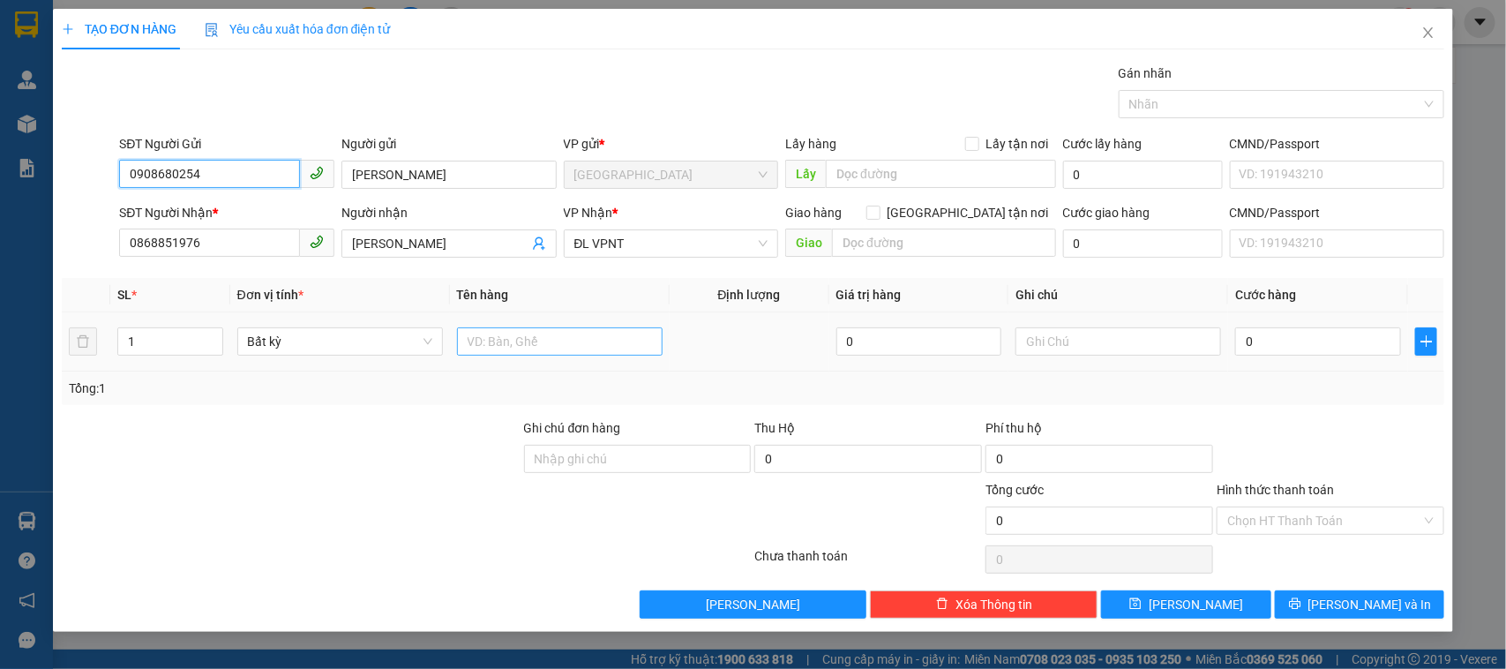
type input "0908680254"
click at [582, 335] on input "text" at bounding box center [560, 341] width 206 height 28
type input "1 BAO"
drag, startPoint x: 1324, startPoint y: 310, endPoint x: 1320, endPoint y: 340, distance: 30.3
click at [1321, 332] on table "SL * Đơn vị tính * Tên hàng Định lượng Giá trị hàng Ghi chú Cước hàng 1 Bất kỳ …" at bounding box center [753, 325] width 1383 height 94
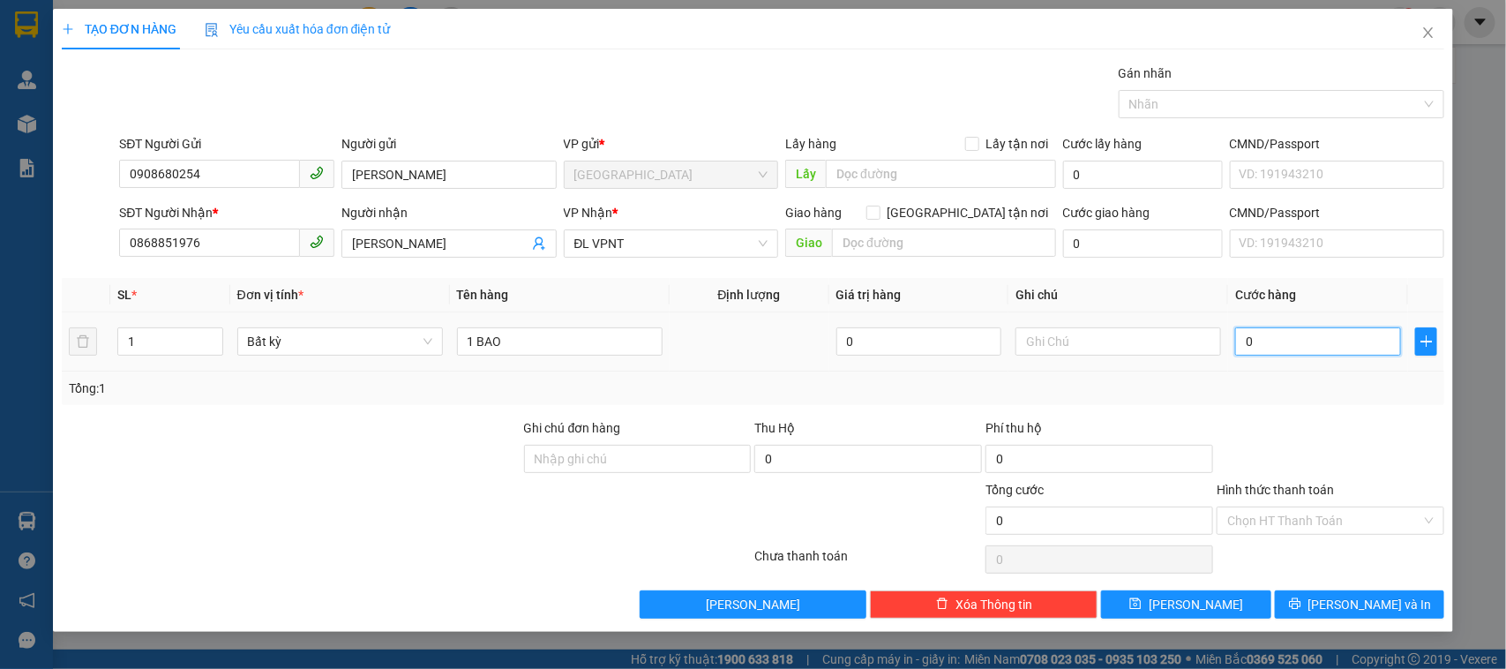
click at [1320, 340] on input "0" at bounding box center [1318, 341] width 166 height 28
type input "8"
type input "80"
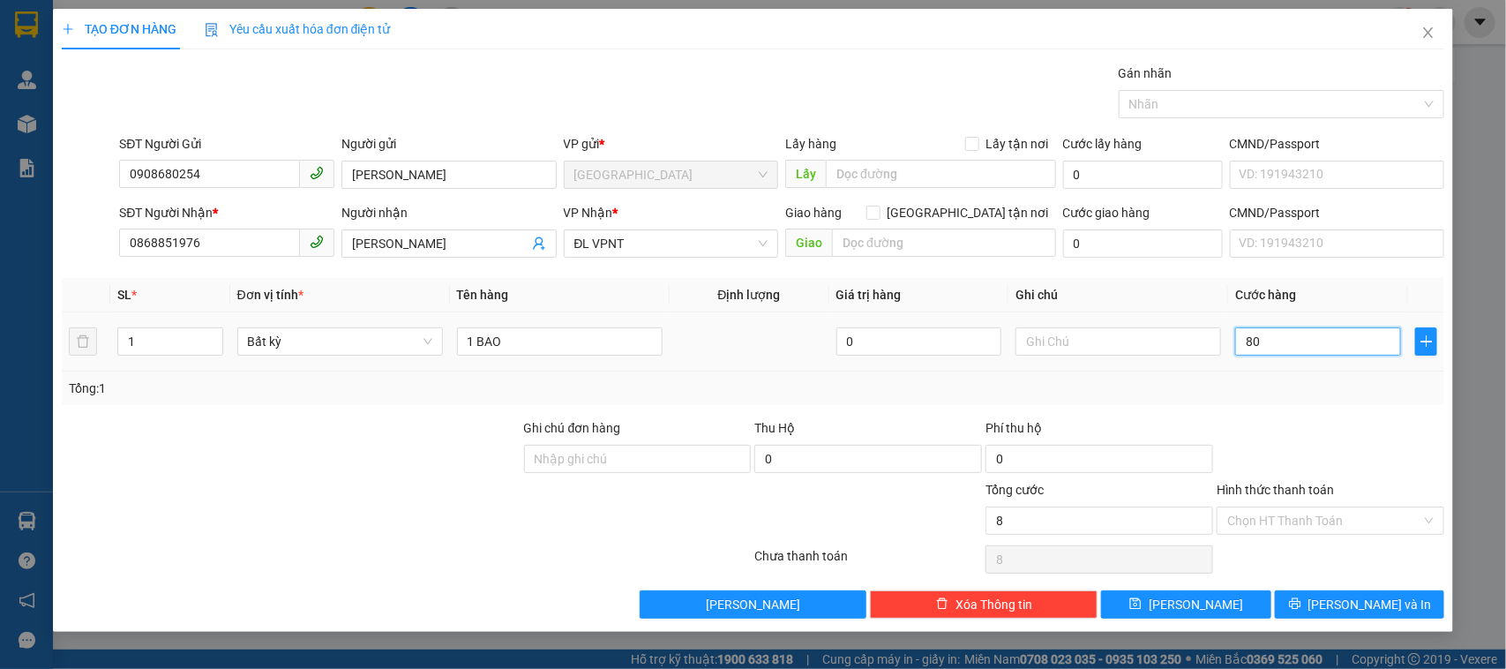
type input "80"
type input "80.000"
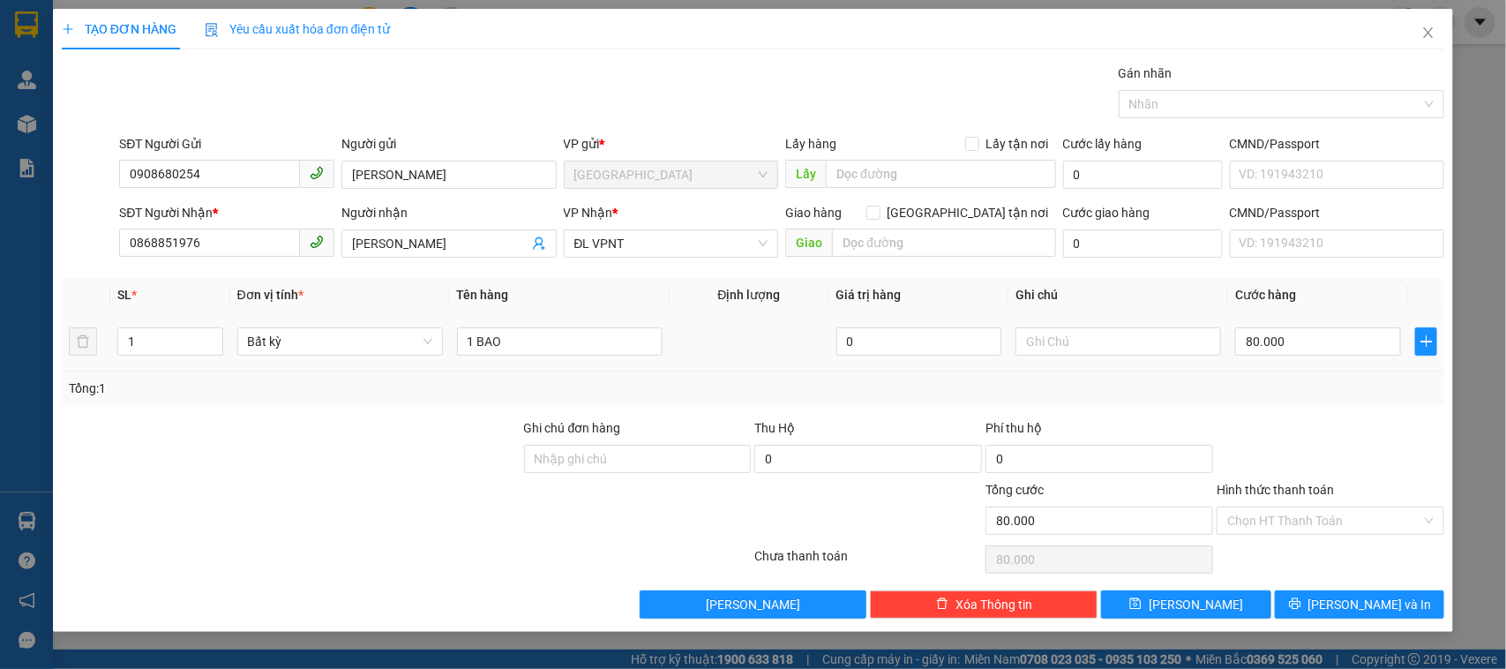
click at [1334, 372] on div "Tổng: 1" at bounding box center [753, 388] width 1383 height 34
click at [1372, 610] on span "[PERSON_NAME] và In" at bounding box center [1369, 604] width 123 height 19
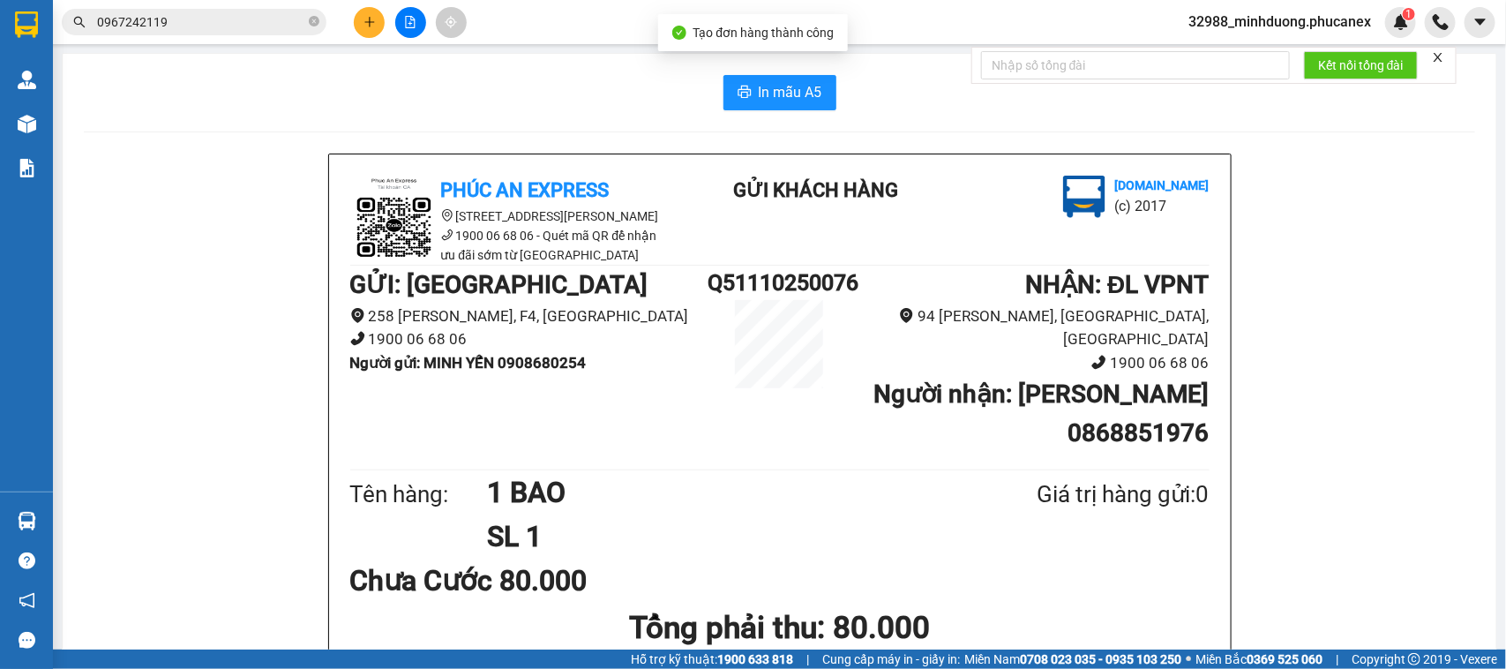
click at [831, 98] on div "In mẫu A5" at bounding box center [779, 92] width 1391 height 35
click at [810, 91] on span "In mẫu A5" at bounding box center [791, 92] width 64 height 22
drag, startPoint x: 347, startPoint y: 29, endPoint x: 357, endPoint y: 26, distance: 10.9
click at [355, 27] on div at bounding box center [410, 22] width 132 height 31
click at [359, 25] on button at bounding box center [369, 22] width 31 height 31
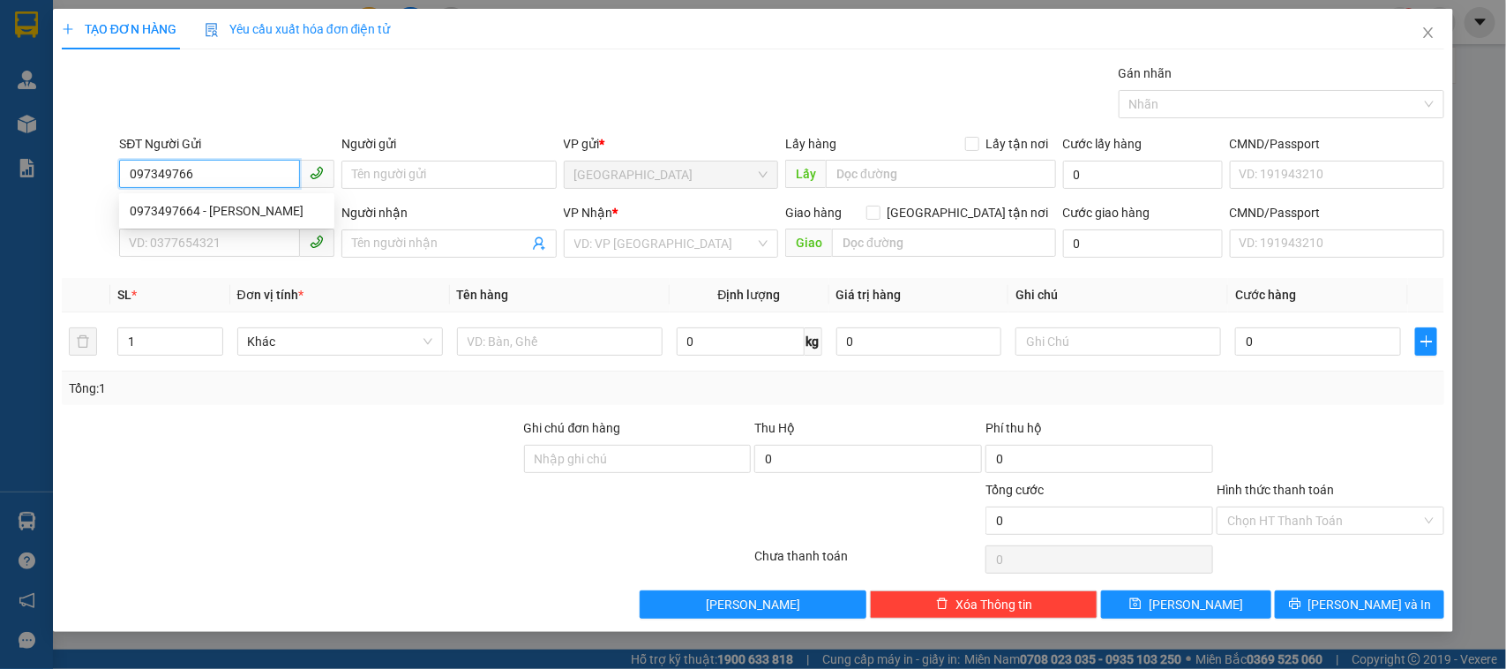
type input "0973497664"
click at [205, 213] on div "0973497664 - [PERSON_NAME]" at bounding box center [227, 210] width 194 height 19
type input "[PERSON_NAME]"
type input "0334112823"
type input "PHÚC LẠC"
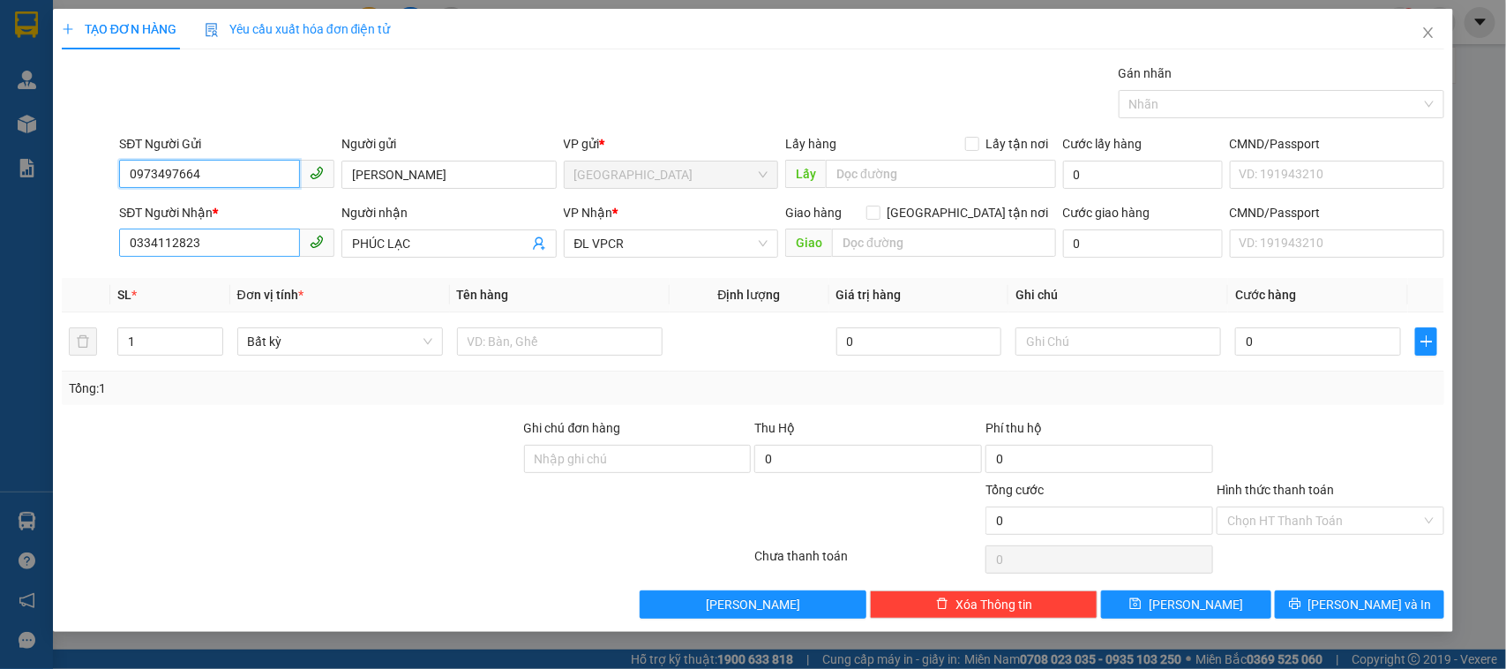
type input "0973497664"
click at [260, 249] on input "0334112823" at bounding box center [209, 242] width 181 height 28
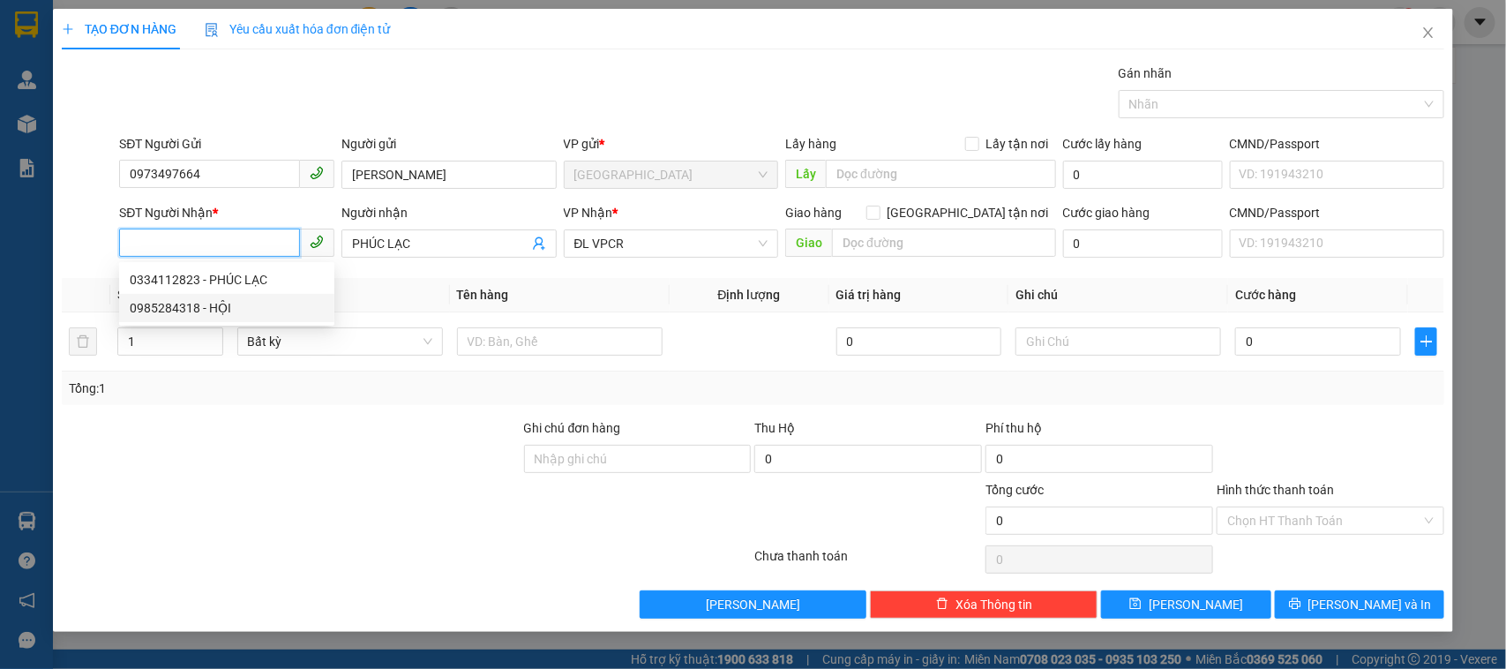
click at [243, 311] on div "0985284318 - HỘI" at bounding box center [227, 307] width 194 height 19
type input "0985284318"
type input "HỘI"
type input "0985284318"
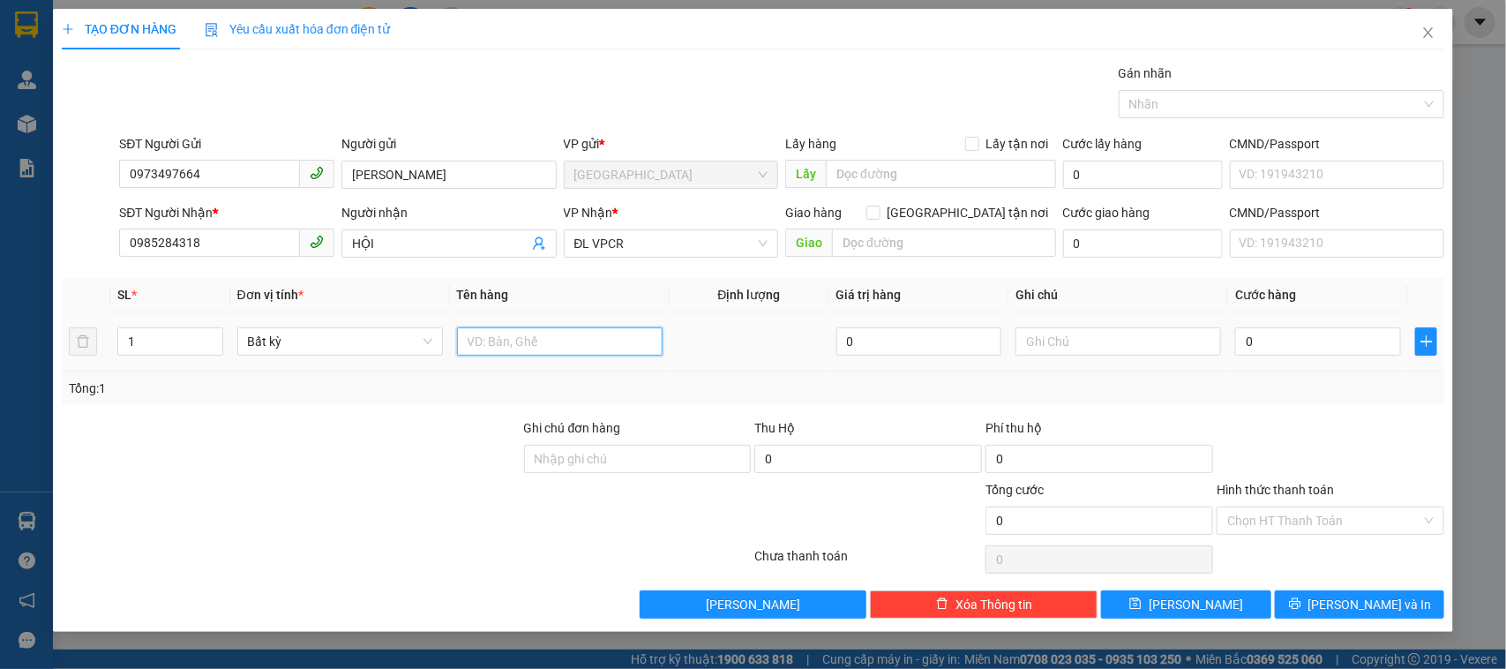
click at [535, 351] on input "text" at bounding box center [560, 341] width 206 height 28
type input "1T"
click at [1301, 345] on input "0" at bounding box center [1318, 341] width 166 height 28
type input "5"
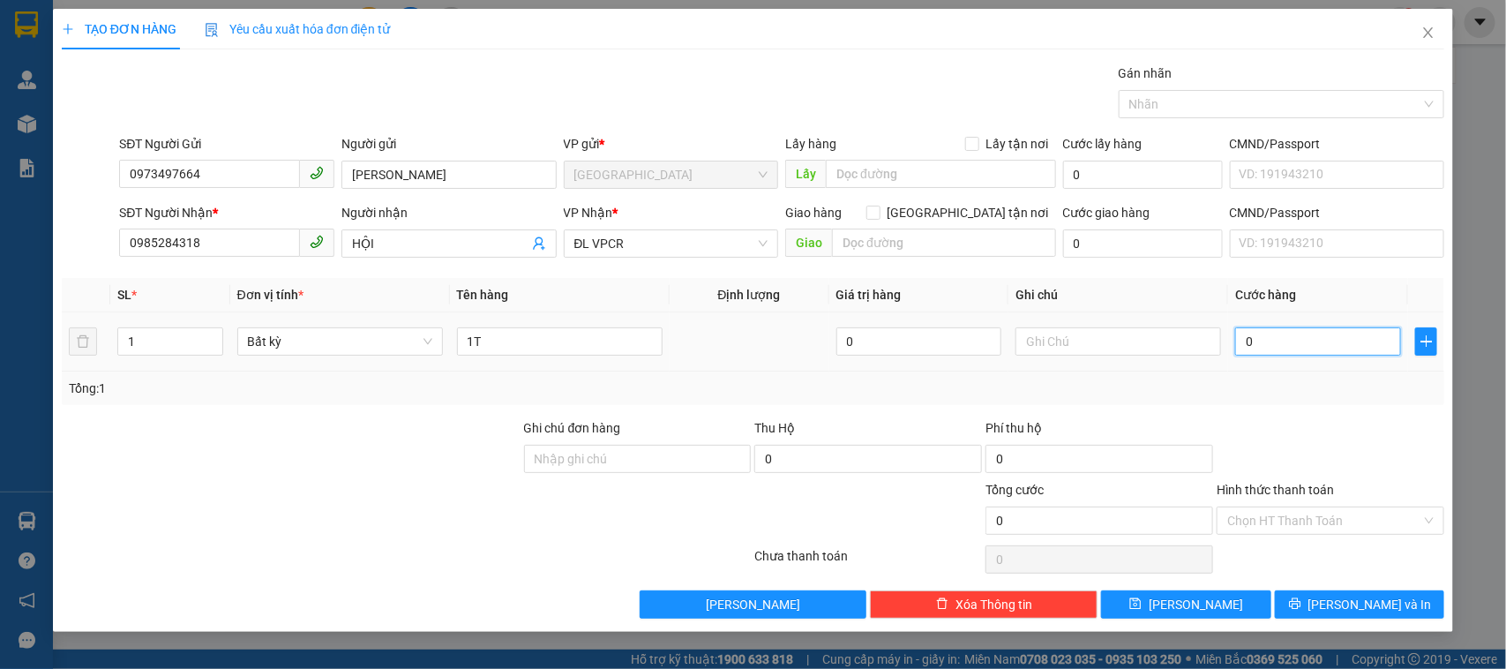
type input "5"
type input "50"
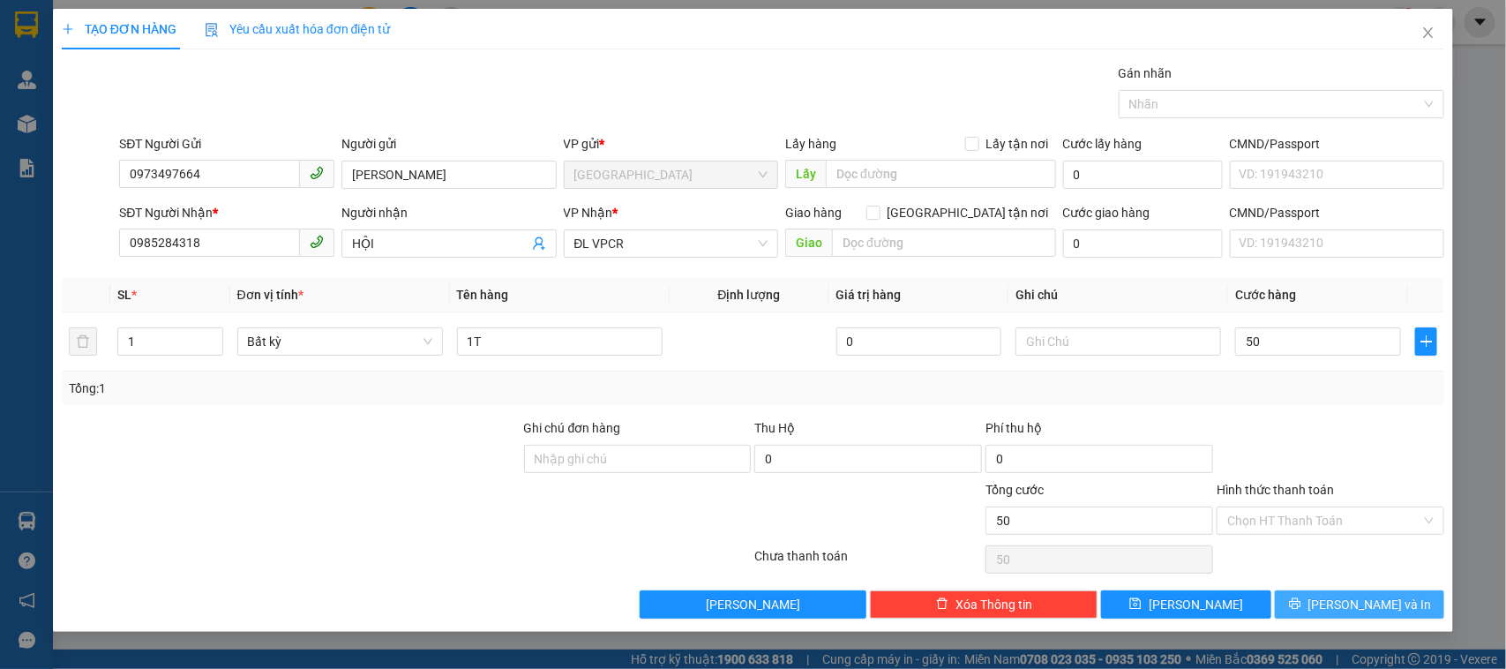
type input "50.000"
click at [1300, 606] on icon "printer" at bounding box center [1294, 603] width 11 height 11
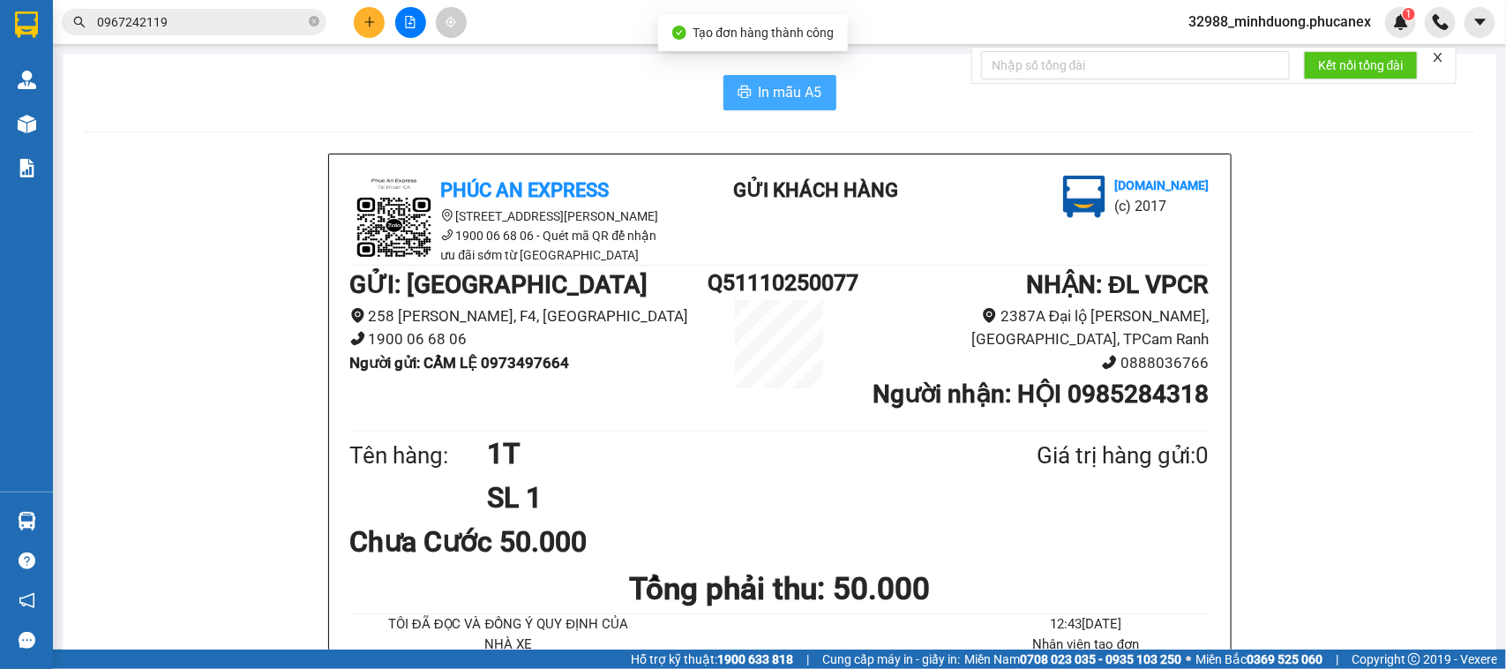
click at [770, 88] on span "In mẫu A5" at bounding box center [791, 92] width 64 height 22
